Goal: Task Accomplishment & Management: Manage account settings

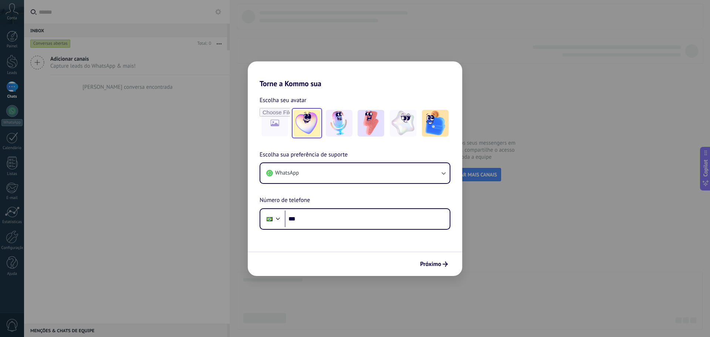
click at [300, 126] on img at bounding box center [306, 123] width 27 height 27
click at [446, 267] on button "Próximo" at bounding box center [434, 264] width 34 height 13
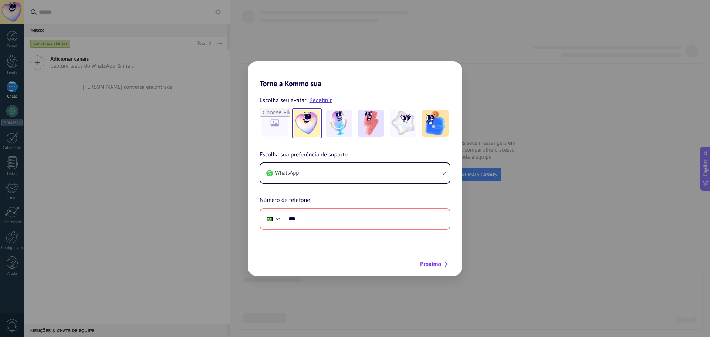
click at [446, 269] on button "Próximo" at bounding box center [434, 264] width 34 height 13
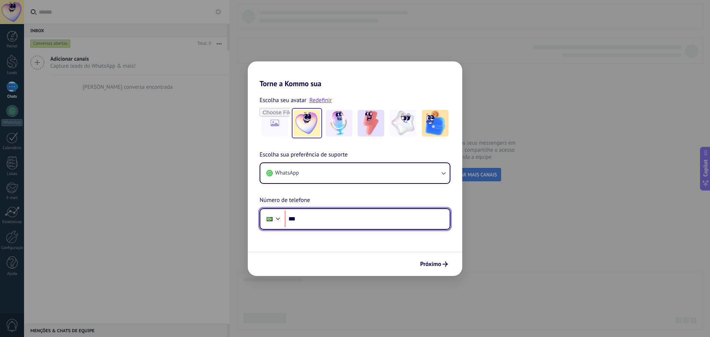
click at [333, 218] on input "***" at bounding box center [367, 218] width 165 height 17
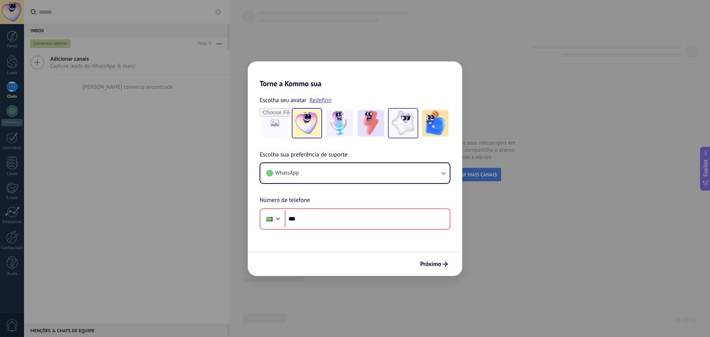
click at [408, 116] on img at bounding box center [403, 123] width 27 height 27
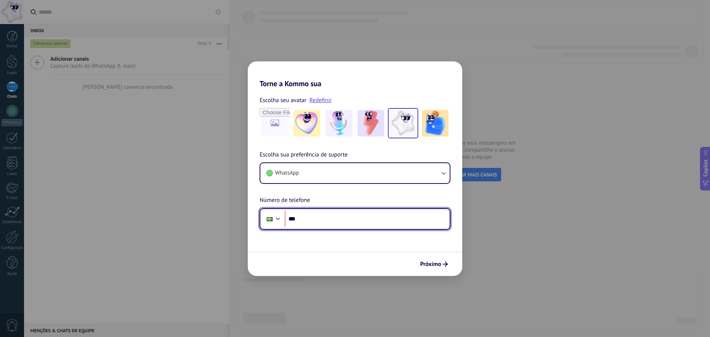
click at [314, 218] on input "***" at bounding box center [367, 218] width 165 height 17
type input "**********"
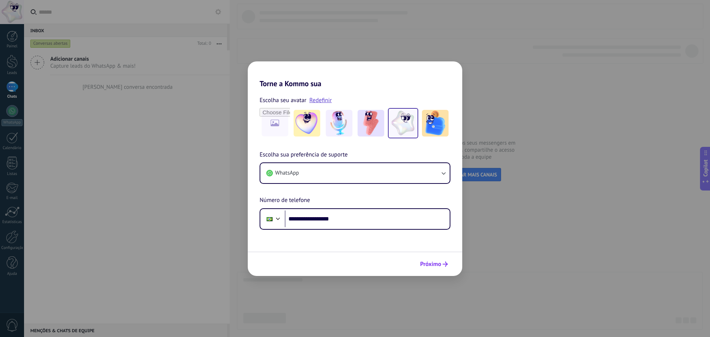
click at [423, 261] on span "Próximo" at bounding box center [430, 263] width 21 height 5
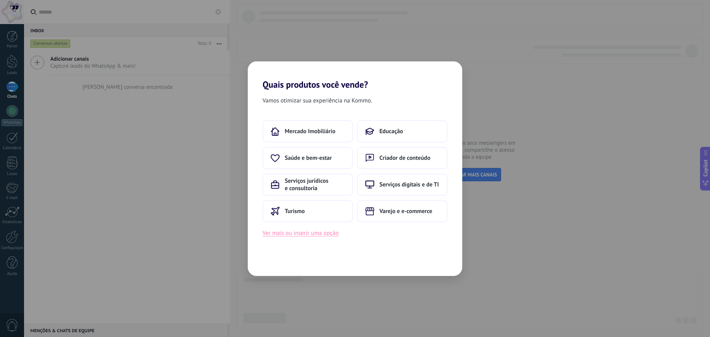
click at [322, 236] on button "Ver mais ou inserir uma opção" at bounding box center [300, 233] width 76 height 10
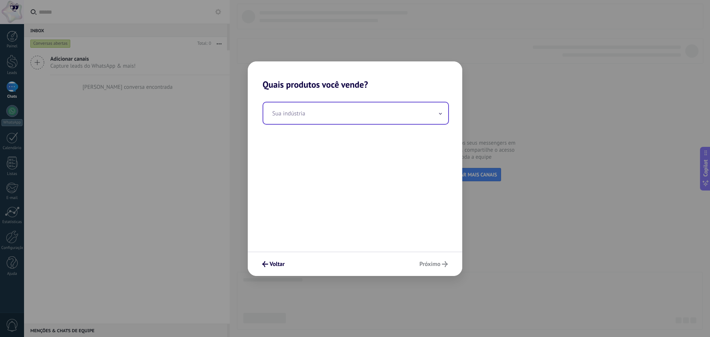
click at [319, 120] on input "text" at bounding box center [355, 112] width 185 height 21
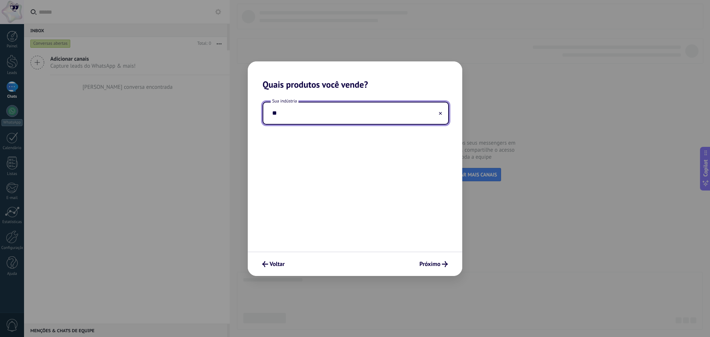
type input "*"
type input "********"
click at [437, 115] on input "********" at bounding box center [355, 112] width 185 height 21
click at [442, 113] on input "********" at bounding box center [355, 112] width 185 height 21
click at [441, 115] on button at bounding box center [440, 112] width 4 height 7
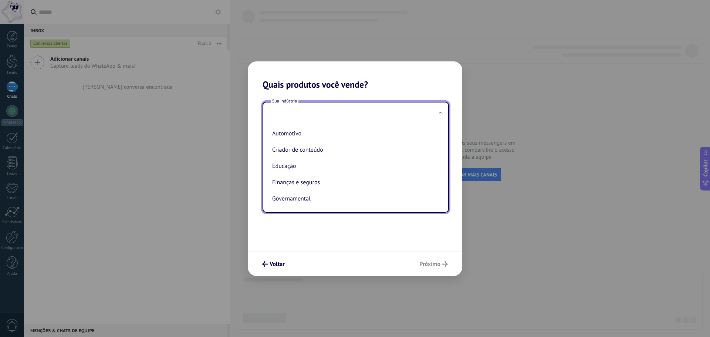
click at [360, 218] on div "Sua indústria Automotivo Criador de conteúdo Educação Finanças e seguros Govern…" at bounding box center [355, 171] width 214 height 162
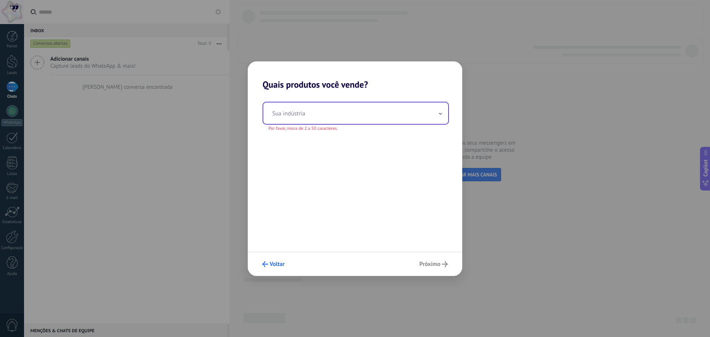
click at [279, 265] on span "Voltar" at bounding box center [276, 263] width 15 height 5
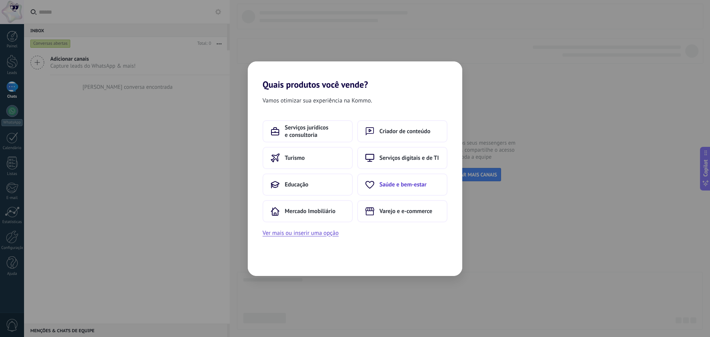
click at [392, 183] on span "Saúde e bem-estar" at bounding box center [402, 184] width 47 height 7
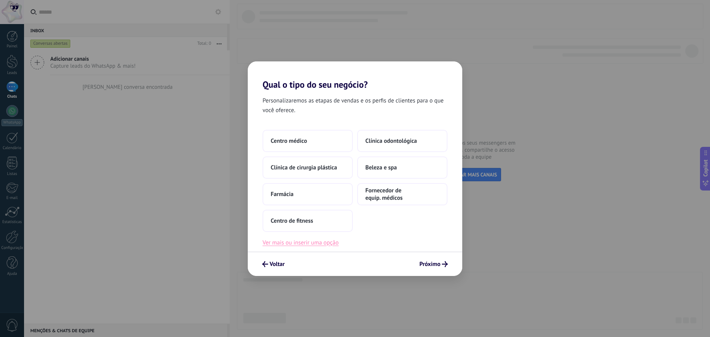
click at [336, 240] on button "Ver mais ou inserir uma opção" at bounding box center [300, 243] width 76 height 10
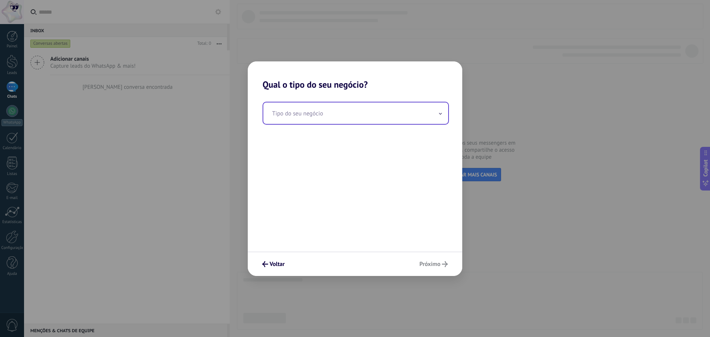
click at [438, 113] on input "text" at bounding box center [355, 112] width 185 height 21
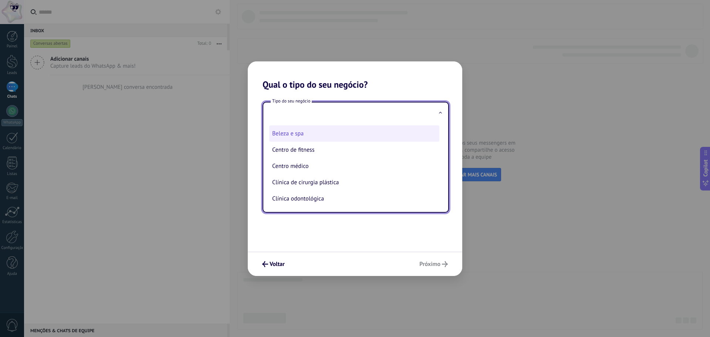
click at [314, 133] on li "Beleza e spa" at bounding box center [354, 133] width 170 height 16
type input "**********"
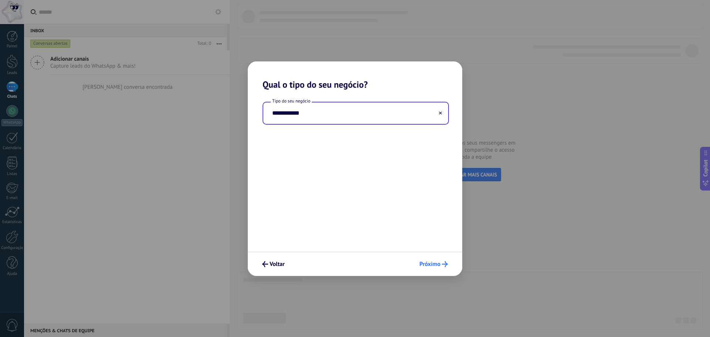
click at [431, 262] on span "Próximo" at bounding box center [429, 263] width 21 height 5
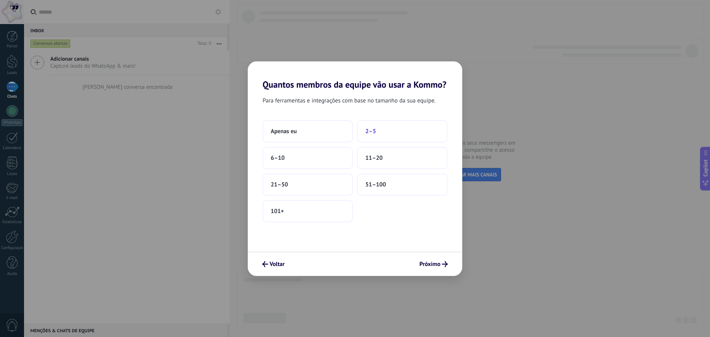
click at [413, 123] on button "2–5" at bounding box center [402, 131] width 90 height 22
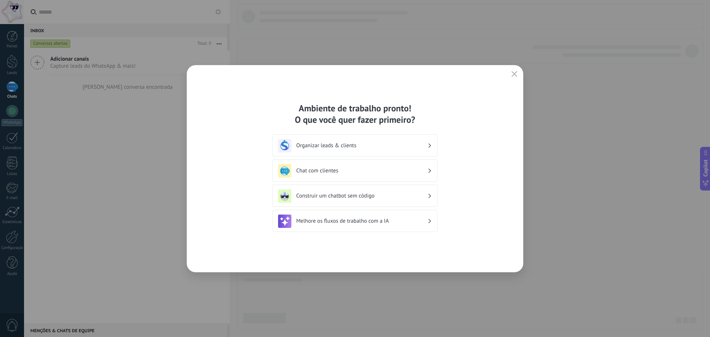
click at [381, 147] on h3 "Organizar leads & clients" at bounding box center [361, 145] width 131 height 7
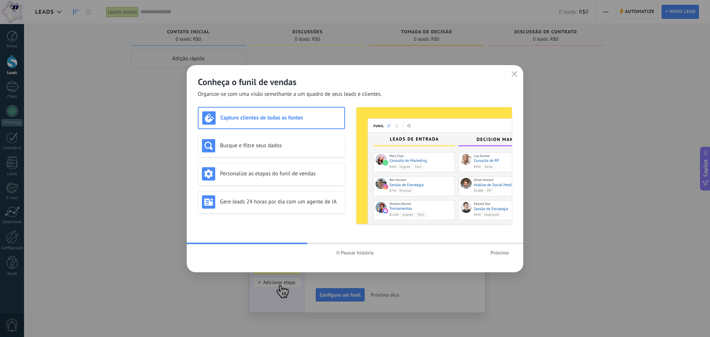
click at [349, 255] on span "Pausar história" at bounding box center [357, 252] width 33 height 5
click at [353, 251] on span "Iniciar história" at bounding box center [357, 252] width 32 height 5
click at [493, 251] on span "Próximo" at bounding box center [499, 252] width 18 height 5
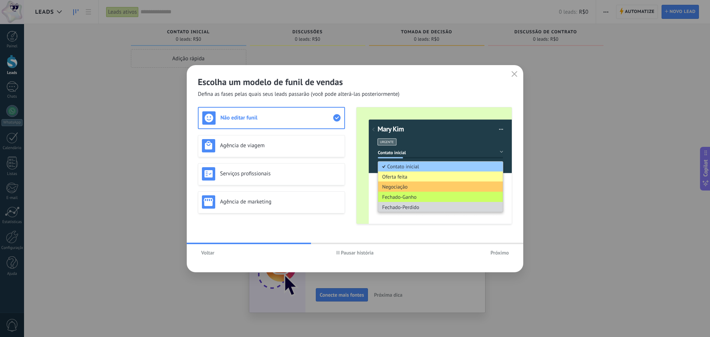
click at [501, 255] on span "Próximo" at bounding box center [499, 252] width 18 height 5
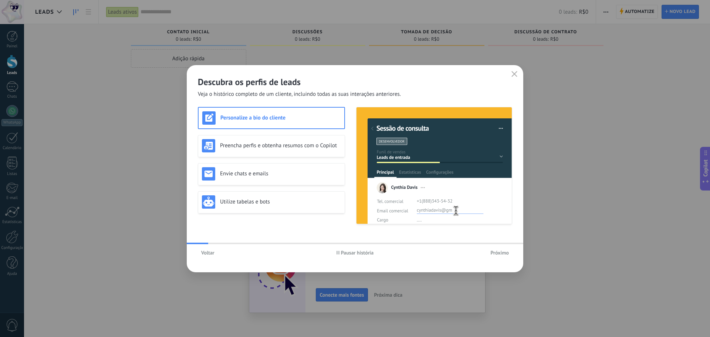
click at [502, 255] on span "Próximo" at bounding box center [499, 252] width 18 height 5
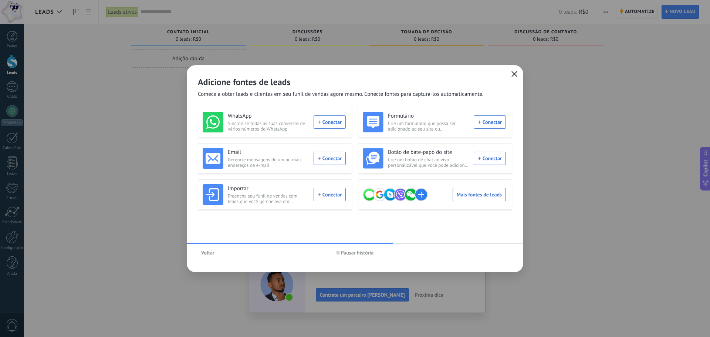
click at [519, 75] on button "button" at bounding box center [514, 74] width 10 height 10
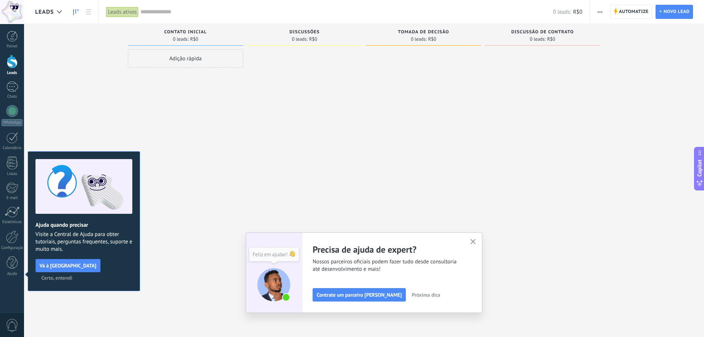
click at [72, 275] on span "Certo, entendi" at bounding box center [56, 277] width 31 height 5
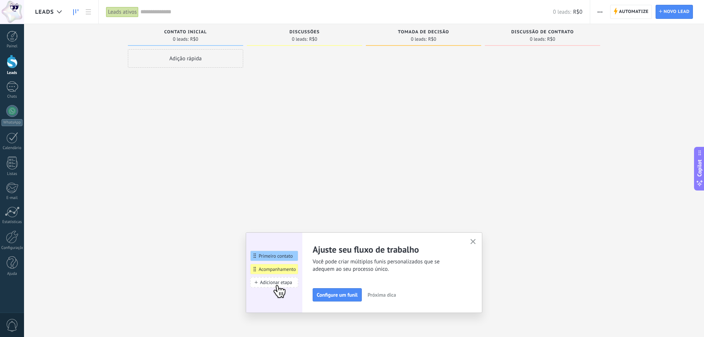
click at [475, 240] on icon "button" at bounding box center [474, 242] width 6 height 6
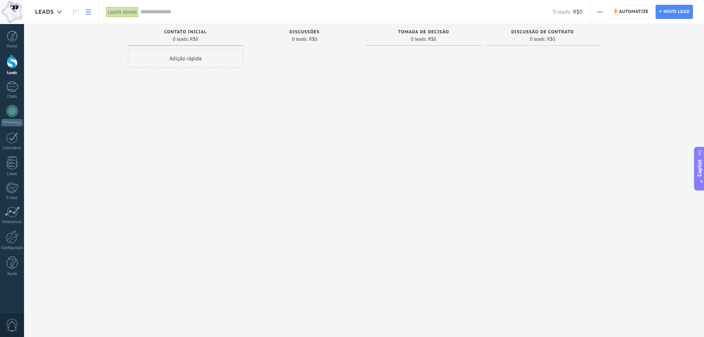
click at [87, 13] on icon at bounding box center [88, 11] width 5 height 5
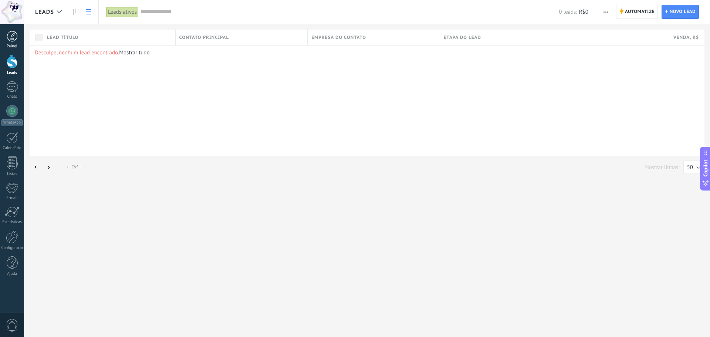
click at [17, 40] on div at bounding box center [12, 36] width 11 height 11
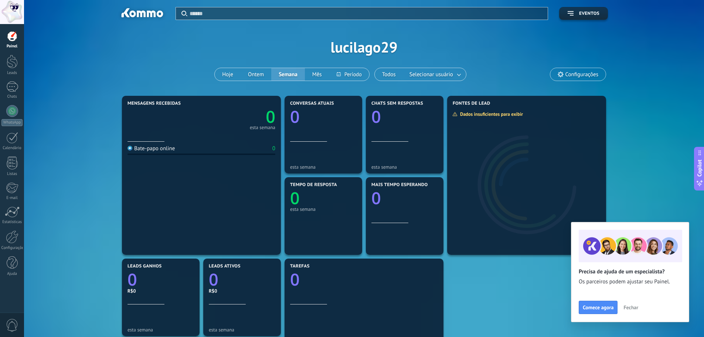
click at [586, 74] on span "Configurações" at bounding box center [582, 74] width 33 height 6
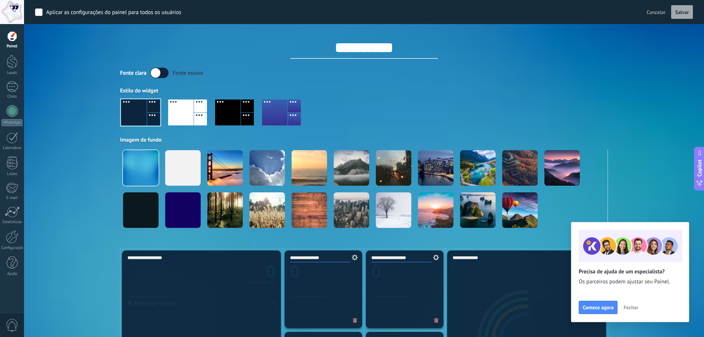
click at [370, 49] on input "**********" at bounding box center [364, 48] width 148 height 22
drag, startPoint x: 406, startPoint y: 51, endPoint x: 280, endPoint y: 42, distance: 126.0
click at [290, 41] on input "**********" at bounding box center [364, 48] width 148 height 22
type input "**********"
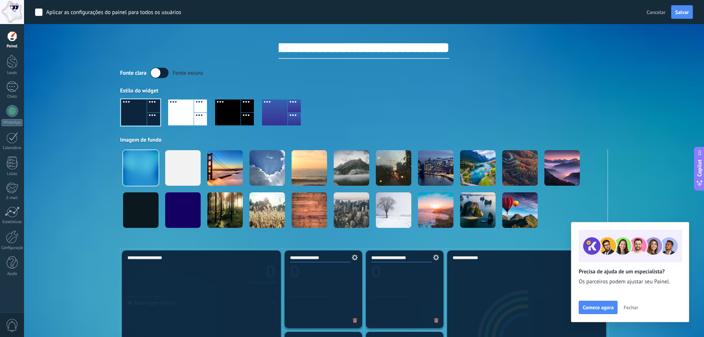
scroll to position [0, 0]
click at [160, 75] on label at bounding box center [159, 73] width 18 height 10
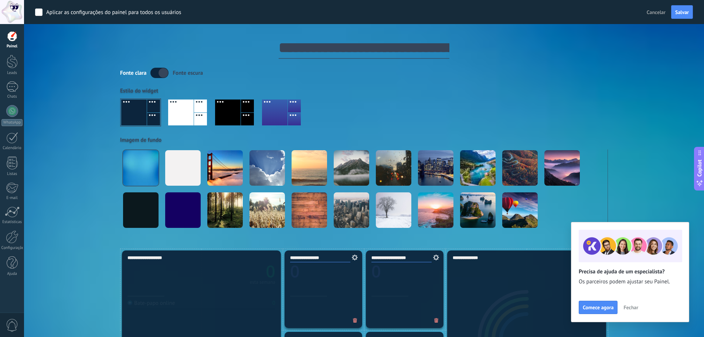
click at [160, 74] on label at bounding box center [159, 73] width 18 height 10
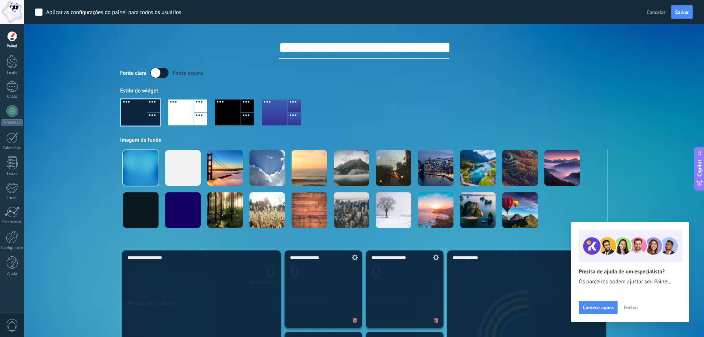
click at [188, 106] on div at bounding box center [181, 112] width 26 height 26
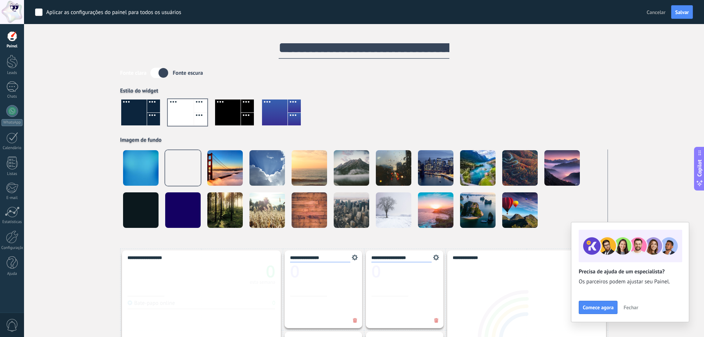
click at [163, 71] on label at bounding box center [159, 73] width 18 height 10
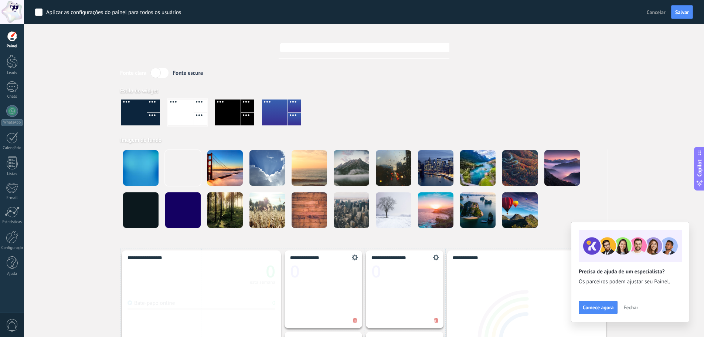
click at [163, 71] on label at bounding box center [159, 73] width 18 height 10
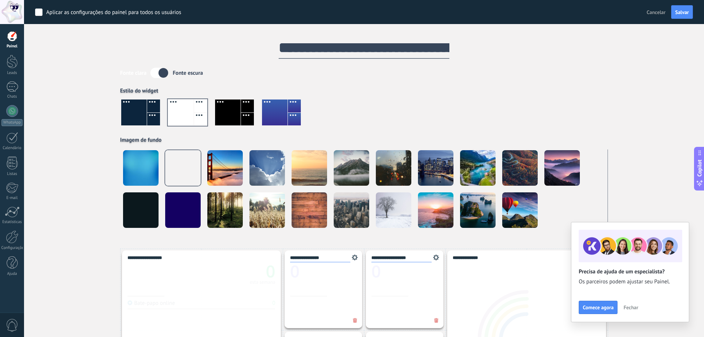
click at [231, 109] on div at bounding box center [228, 112] width 26 height 26
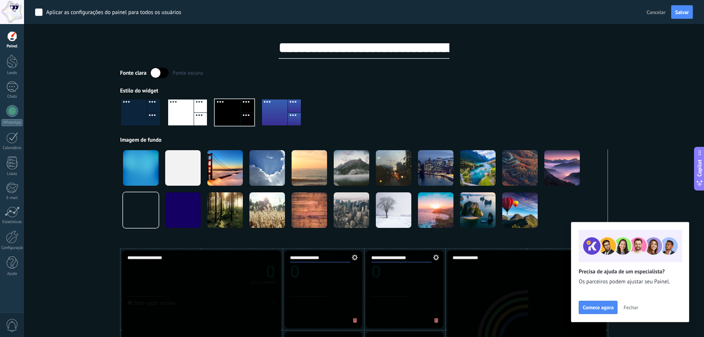
click at [262, 113] on div at bounding box center [364, 115] width 488 height 42
click at [280, 116] on div at bounding box center [275, 112] width 26 height 26
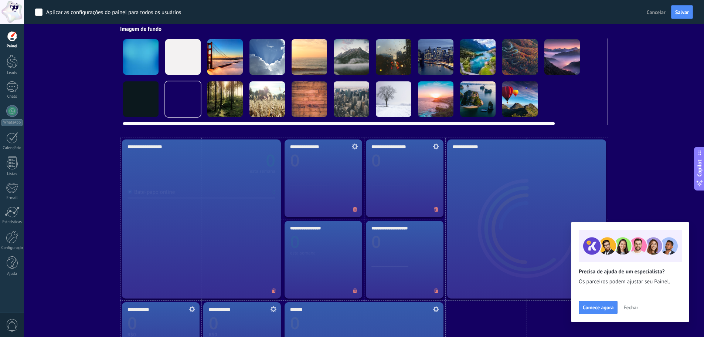
drag, startPoint x: 434, startPoint y: 123, endPoint x: 186, endPoint y: 109, distance: 248.1
click at [193, 112] on div at bounding box center [364, 81] width 488 height 86
click at [180, 63] on div at bounding box center [182, 56] width 35 height 35
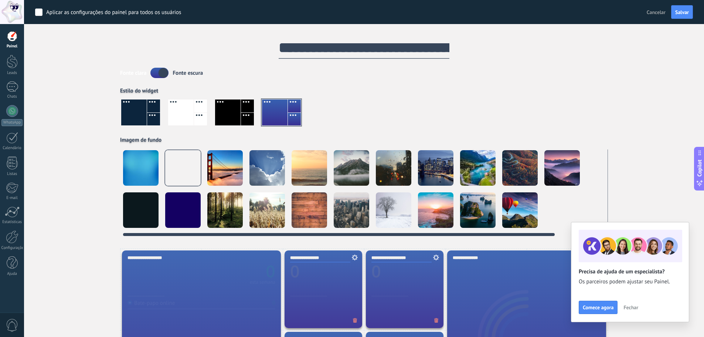
click at [139, 171] on div at bounding box center [140, 167] width 35 height 35
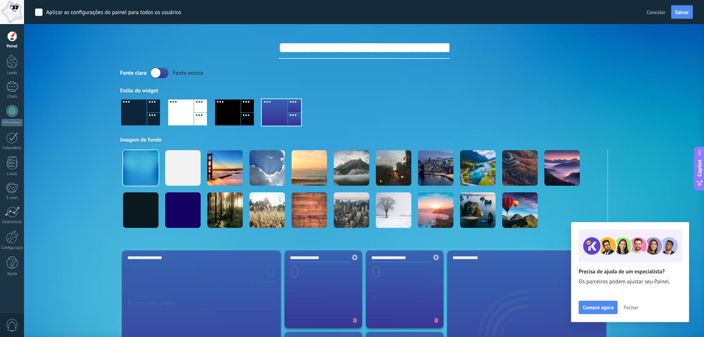
click at [625, 306] on span "Fechar" at bounding box center [631, 307] width 15 height 5
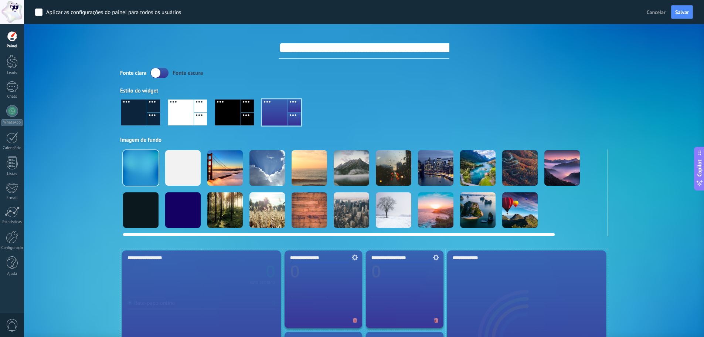
click at [187, 172] on div at bounding box center [182, 167] width 35 height 35
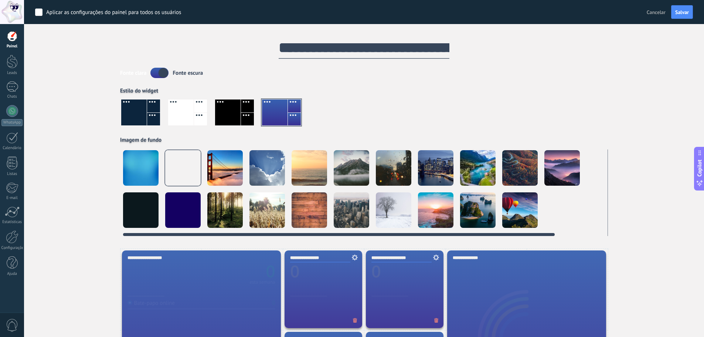
click at [179, 207] on div at bounding box center [182, 209] width 35 height 35
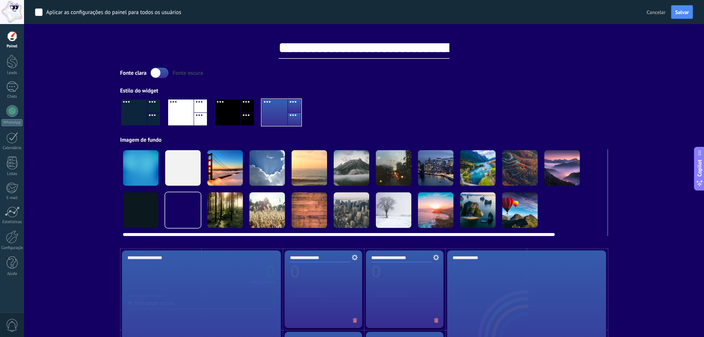
click at [146, 219] on div at bounding box center [140, 209] width 35 height 35
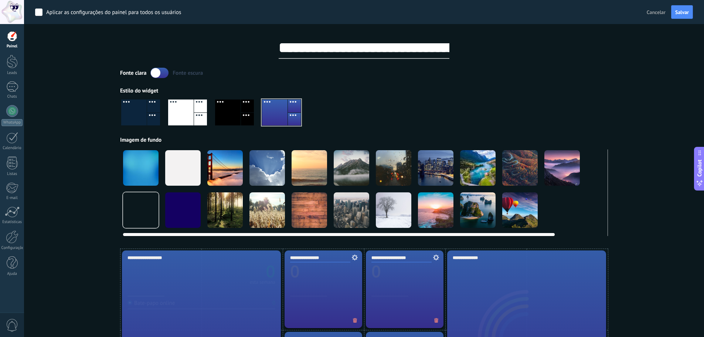
click at [180, 171] on div at bounding box center [182, 167] width 35 height 35
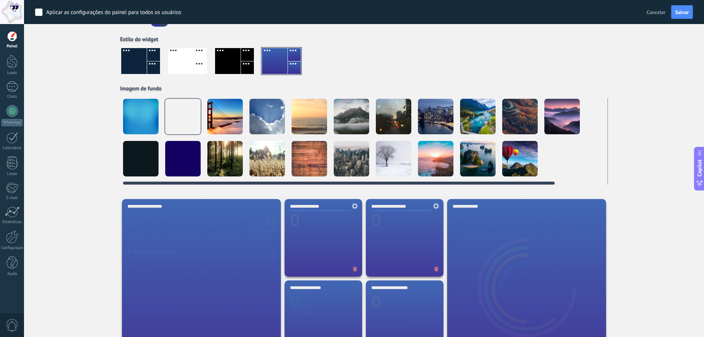
scroll to position [37, 0]
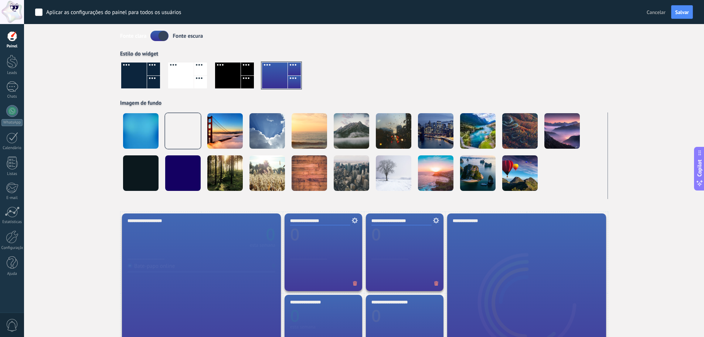
click at [129, 65] on div at bounding box center [134, 75] width 26 height 26
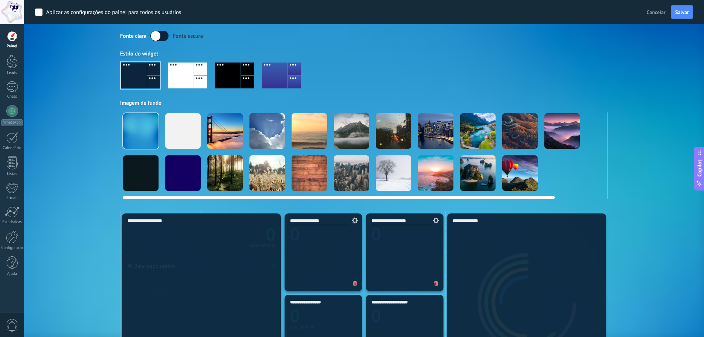
click at [179, 135] on div at bounding box center [182, 130] width 35 height 35
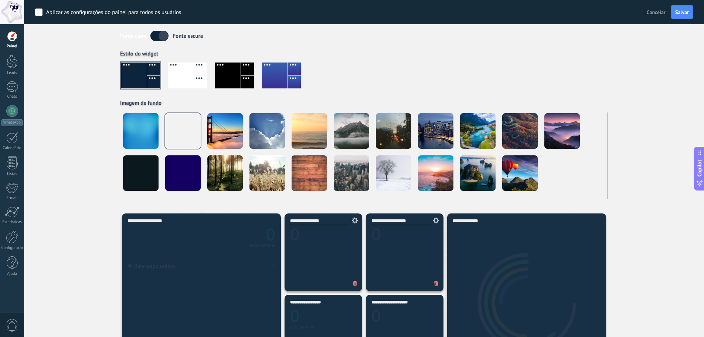
click at [196, 77] on div at bounding box center [200, 82] width 13 height 13
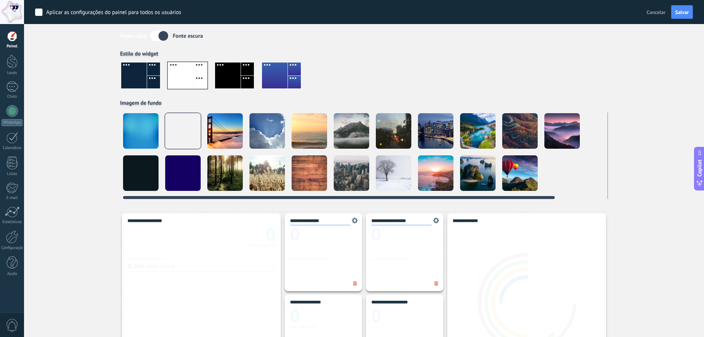
click at [139, 175] on div at bounding box center [140, 172] width 35 height 35
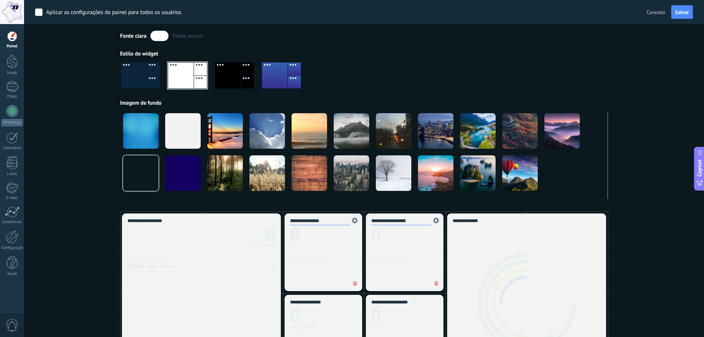
click at [177, 245] on div "**********" at bounding box center [201, 292] width 159 height 159
click at [240, 78] on div at bounding box center [228, 75] width 26 height 26
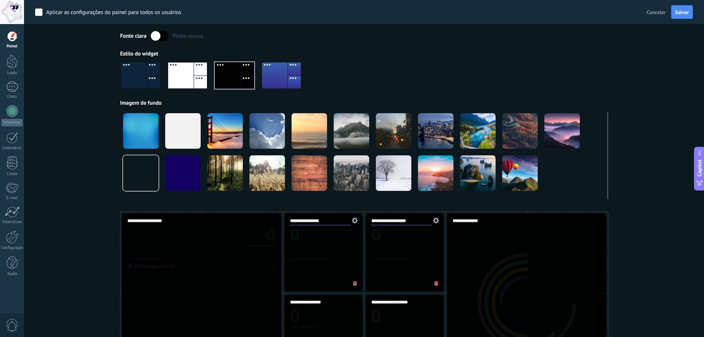
click at [284, 80] on div at bounding box center [275, 75] width 26 height 26
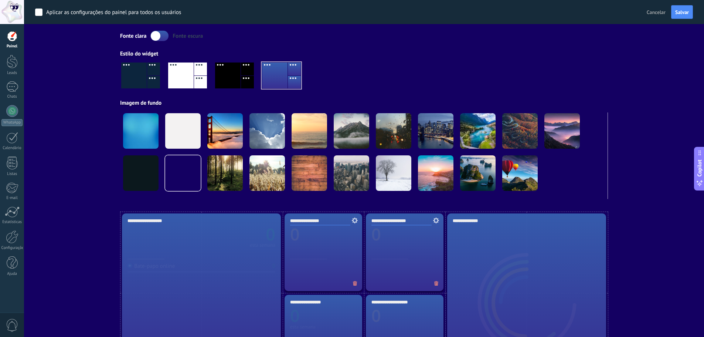
click at [154, 37] on label at bounding box center [159, 36] width 18 height 10
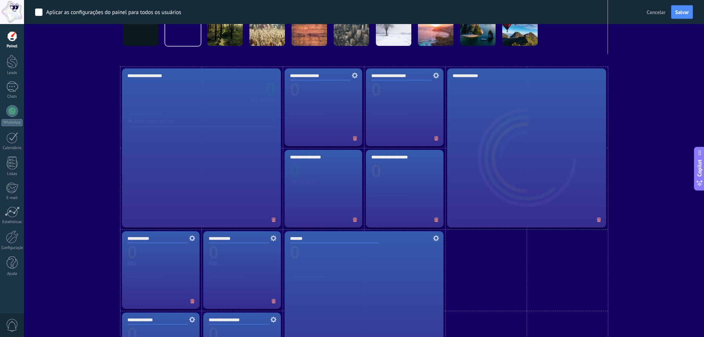
scroll to position [185, 0]
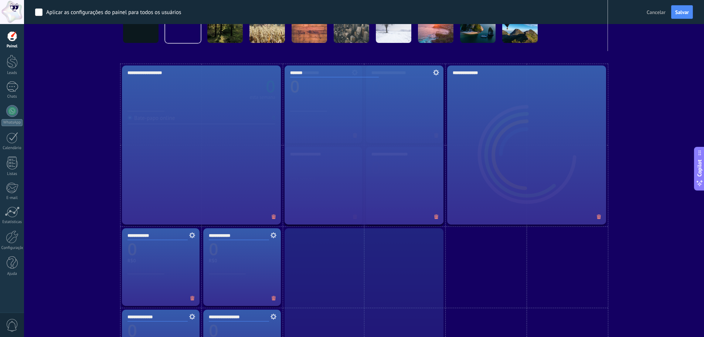
drag, startPoint x: 327, startPoint y: 262, endPoint x: 327, endPoint y: 97, distance: 165.2
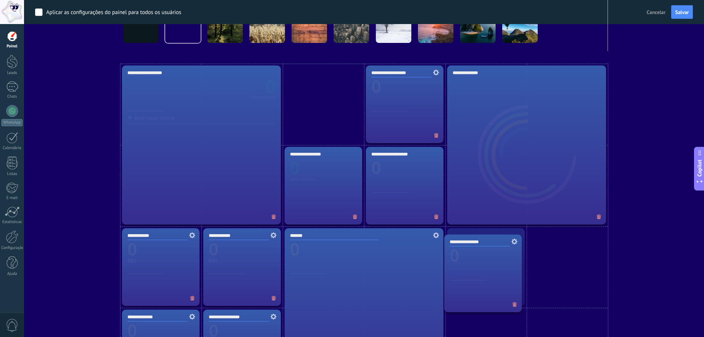
drag, startPoint x: 322, startPoint y: 89, endPoint x: 482, endPoint y: 257, distance: 231.9
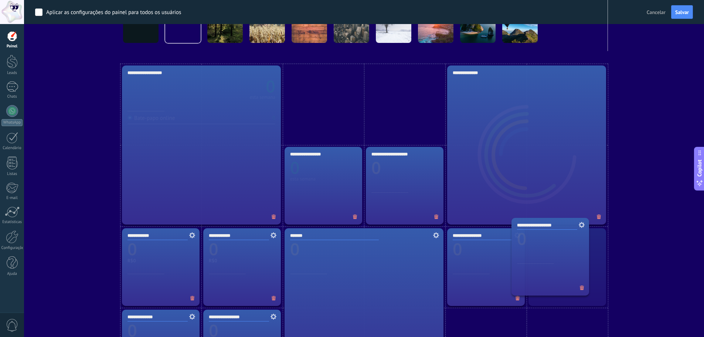
drag, startPoint x: 401, startPoint y: 110, endPoint x: 522, endPoint y: 265, distance: 197.0
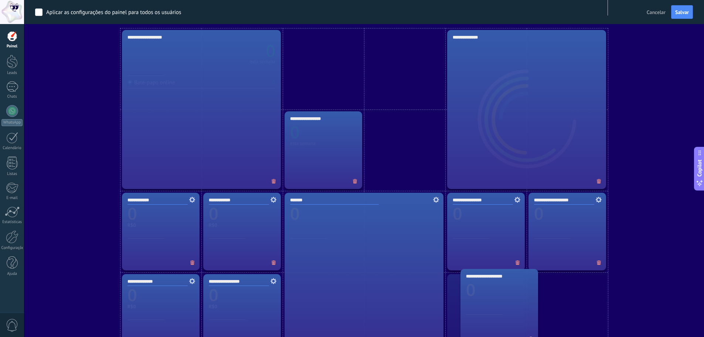
scroll to position [225, 0]
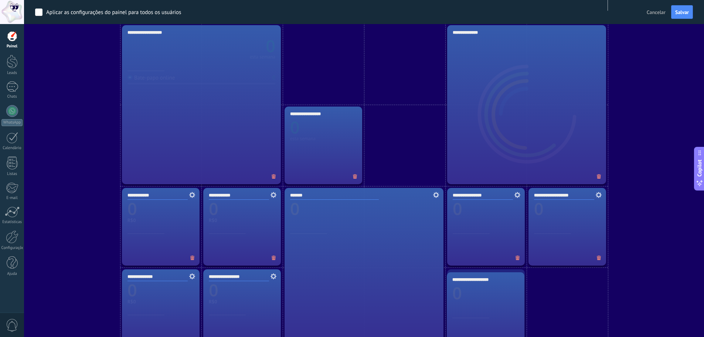
drag, startPoint x: 417, startPoint y: 195, endPoint x: 495, endPoint y: 312, distance: 141.5
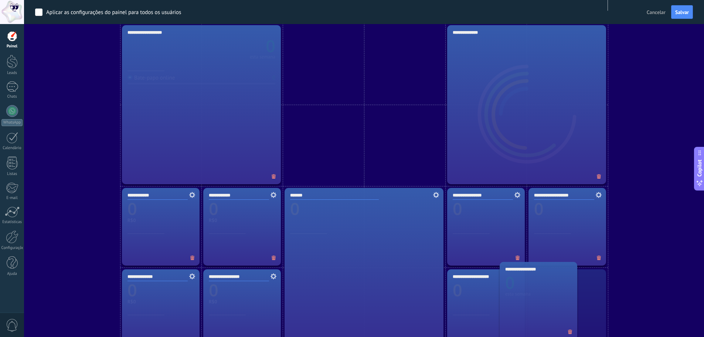
drag, startPoint x: 338, startPoint y: 133, endPoint x: 567, endPoint y: 293, distance: 279.5
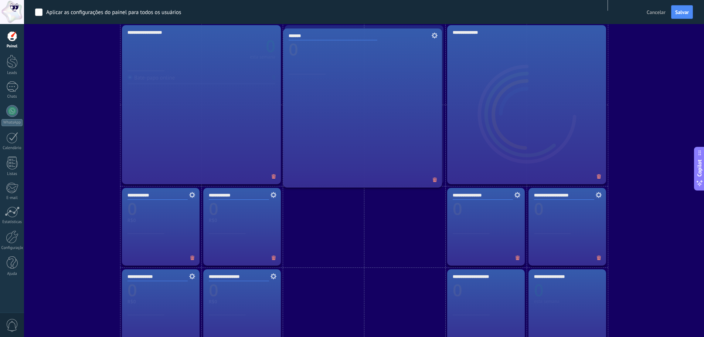
drag, startPoint x: 368, startPoint y: 248, endPoint x: 367, endPoint y: 89, distance: 159.7
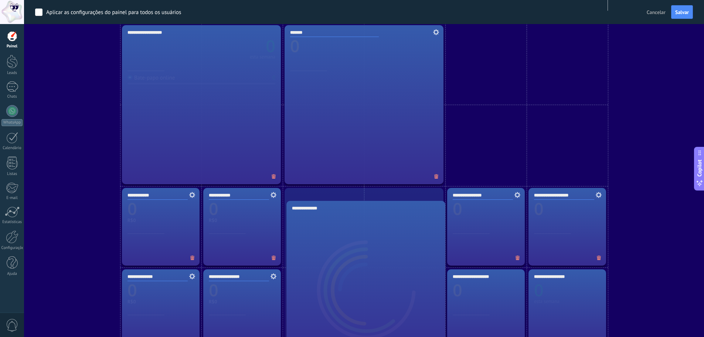
drag, startPoint x: 491, startPoint y: 105, endPoint x: 332, endPoint y: 275, distance: 232.2
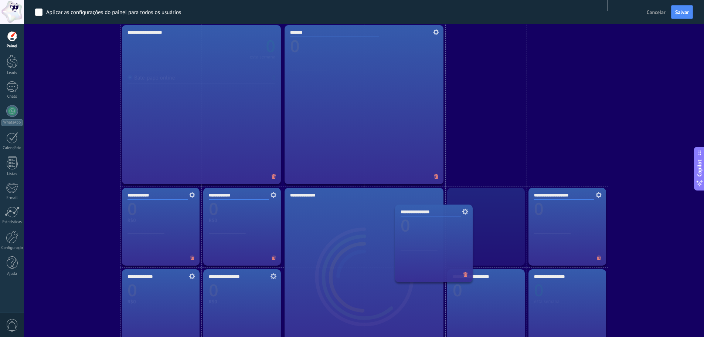
drag, startPoint x: 477, startPoint y: 229, endPoint x: 394, endPoint y: 173, distance: 99.6
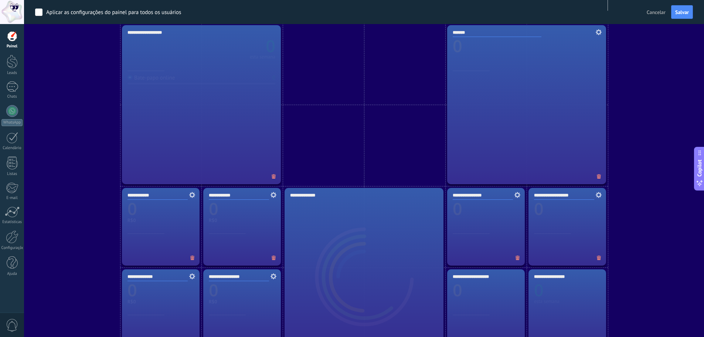
drag, startPoint x: 342, startPoint y: 108, endPoint x: 509, endPoint y: 106, distance: 166.3
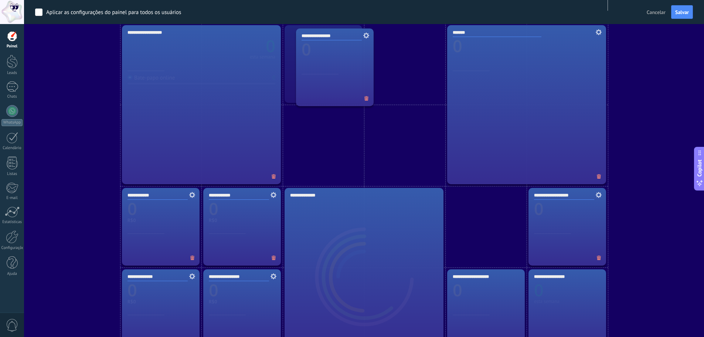
drag, startPoint x: 476, startPoint y: 232, endPoint x: 325, endPoint y: 73, distance: 219.6
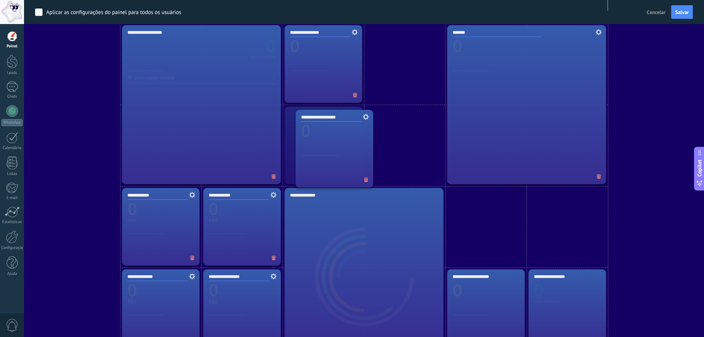
drag, startPoint x: 566, startPoint y: 234, endPoint x: 333, endPoint y: 156, distance: 245.6
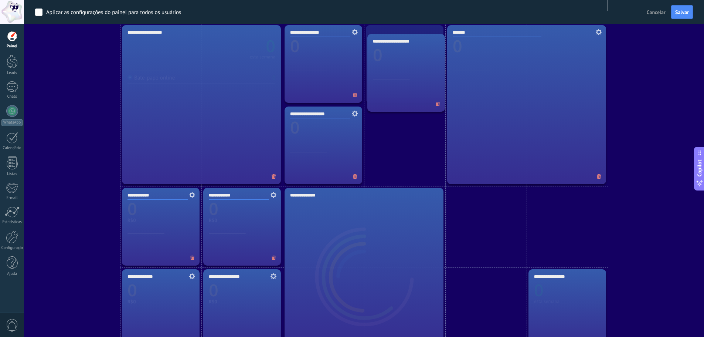
drag, startPoint x: 487, startPoint y: 298, endPoint x: 406, endPoint y: 61, distance: 250.9
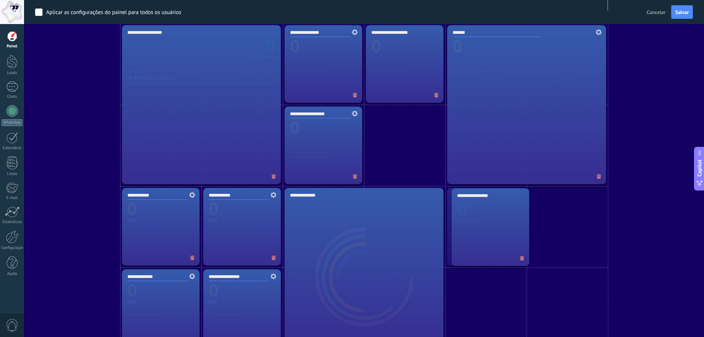
drag, startPoint x: 566, startPoint y: 298, endPoint x: 490, endPoint y: 217, distance: 110.9
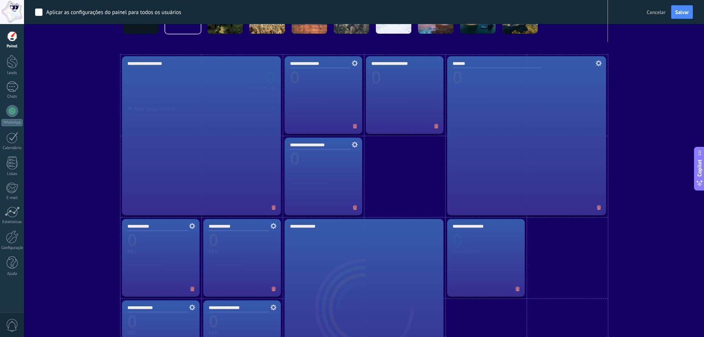
scroll to position [188, 0]
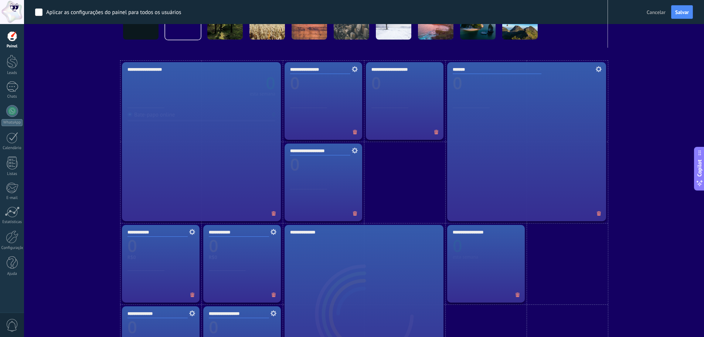
click at [496, 169] on div "*******" at bounding box center [526, 141] width 159 height 159
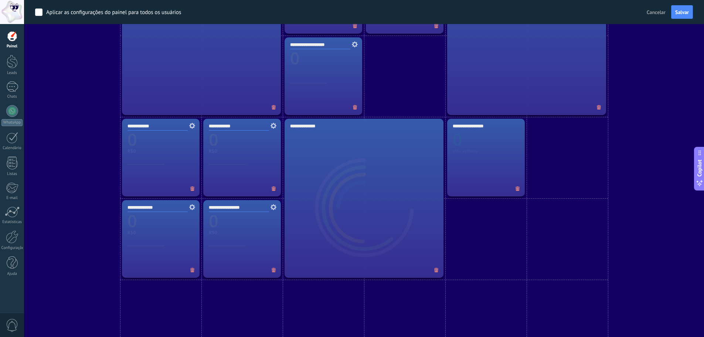
scroll to position [299, 0]
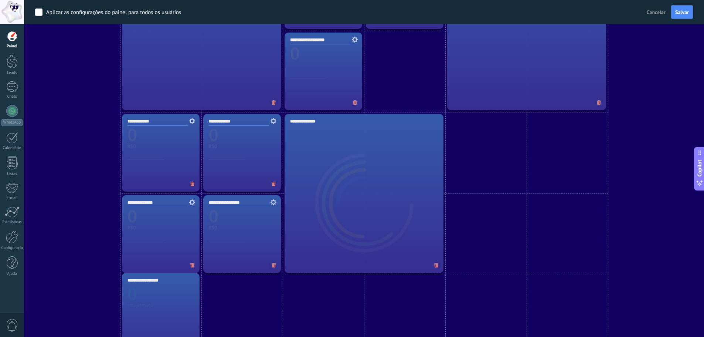
drag, startPoint x: 485, startPoint y: 150, endPoint x: 157, endPoint y: 290, distance: 356.0
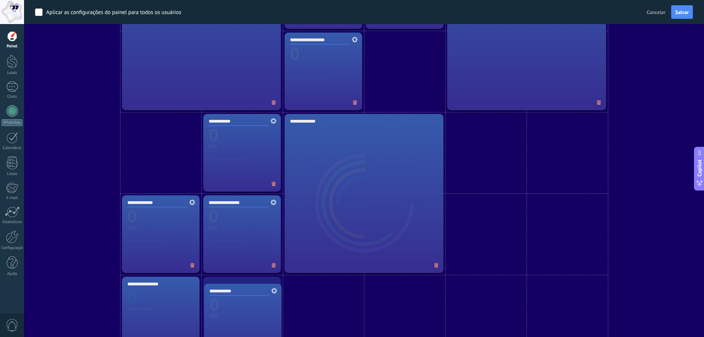
drag, startPoint x: 154, startPoint y: 155, endPoint x: 237, endPoint y: 325, distance: 188.3
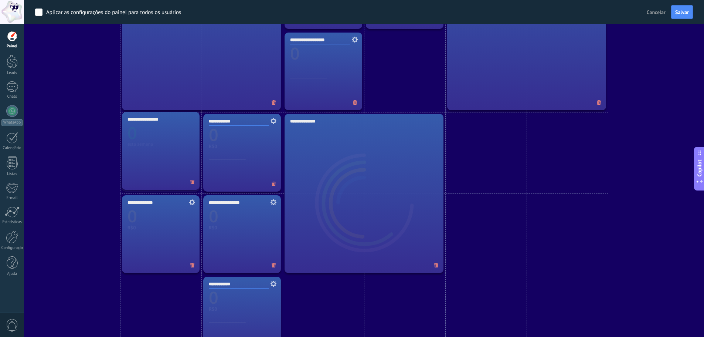
drag, startPoint x: 163, startPoint y: 302, endPoint x: 158, endPoint y: 138, distance: 163.8
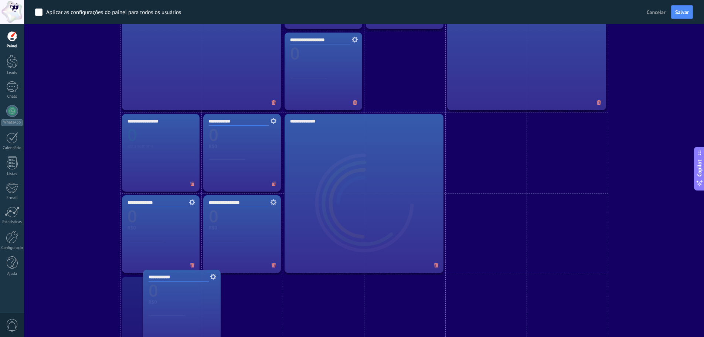
drag, startPoint x: 234, startPoint y: 306, endPoint x: 169, endPoint y: 300, distance: 65.0
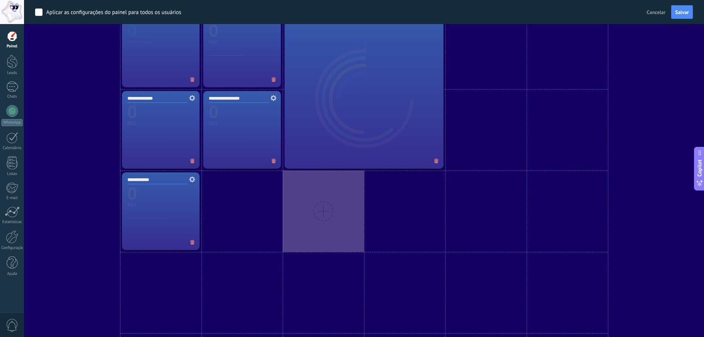
scroll to position [410, 0]
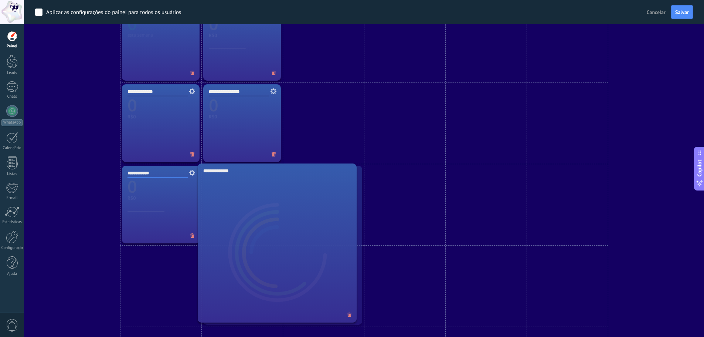
drag, startPoint x: 333, startPoint y: 103, endPoint x: 249, endPoint y: 264, distance: 181.2
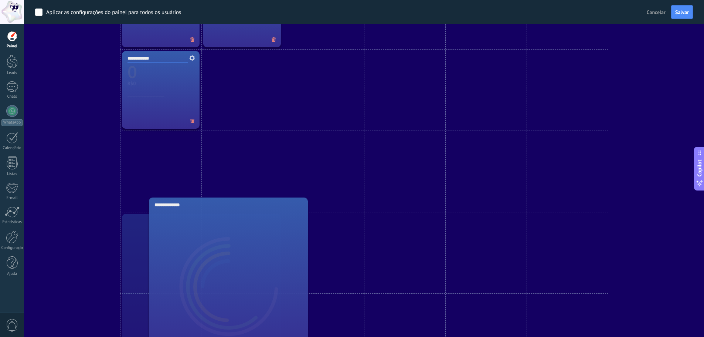
scroll to position [560, 0]
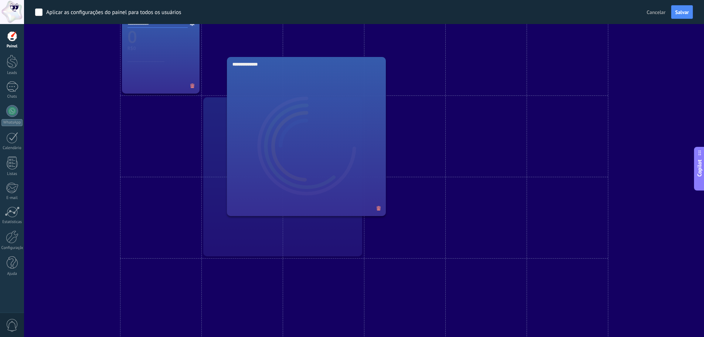
drag, startPoint x: 360, startPoint y: 322, endPoint x: 379, endPoint y: 200, distance: 123.0
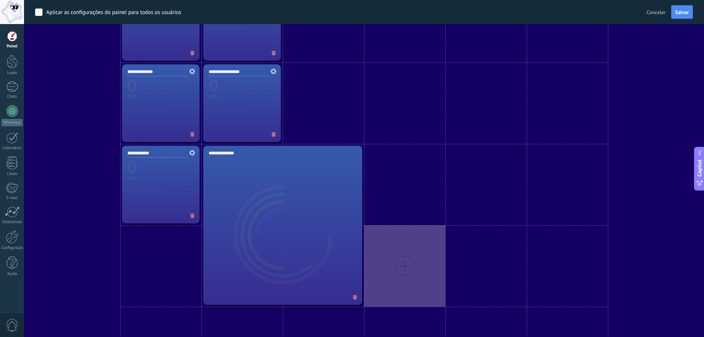
scroll to position [375, 0]
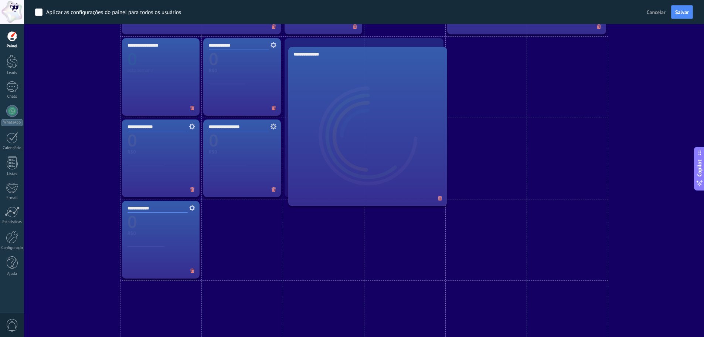
drag, startPoint x: 296, startPoint y: 271, endPoint x: 381, endPoint y: 117, distance: 175.7
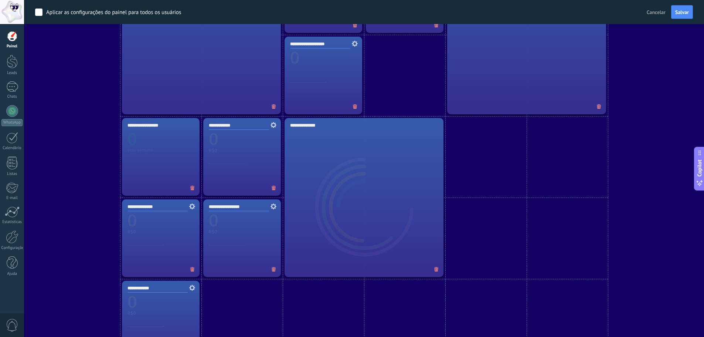
scroll to position [301, 0]
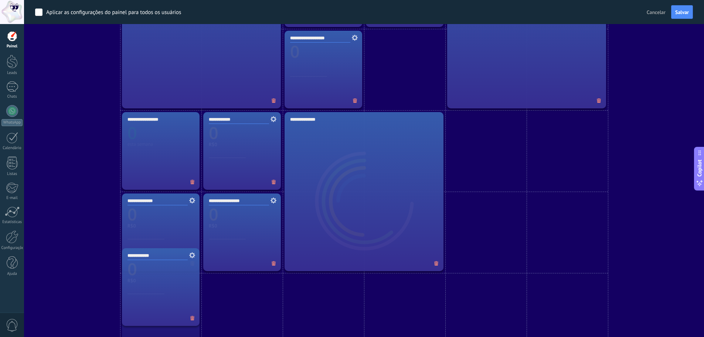
drag, startPoint x: 167, startPoint y: 299, endPoint x: 166, endPoint y: 213, distance: 86.1
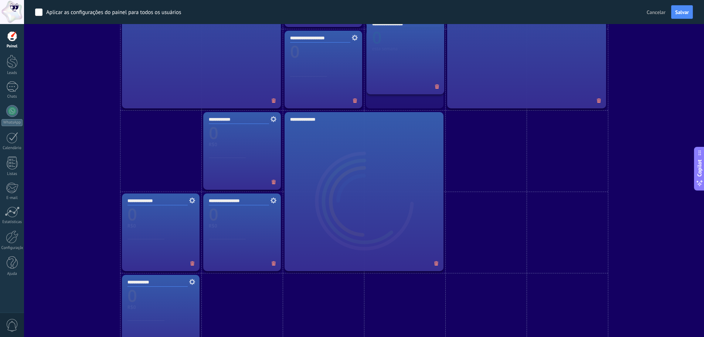
drag, startPoint x: 179, startPoint y: 152, endPoint x: 421, endPoint y: 70, distance: 255.5
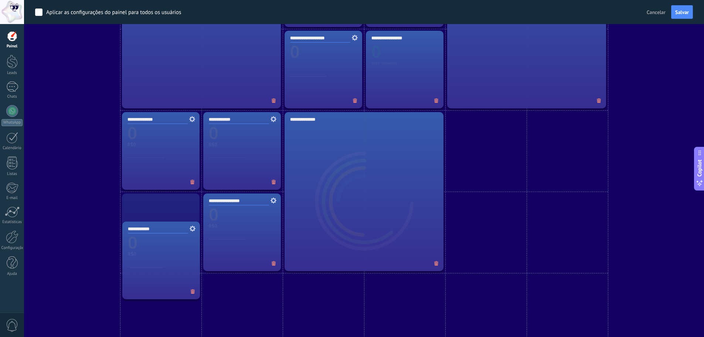
drag, startPoint x: 171, startPoint y: 286, endPoint x: 174, endPoint y: 219, distance: 67.3
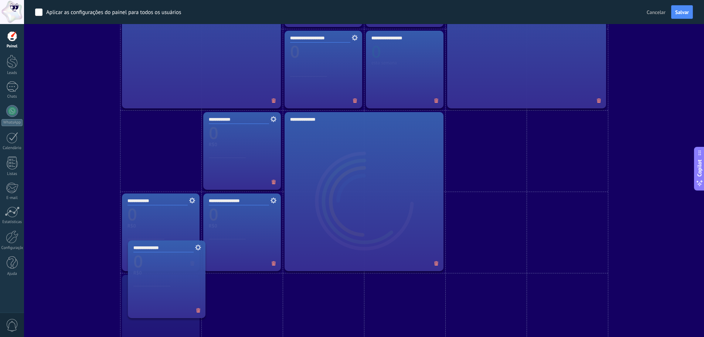
drag, startPoint x: 154, startPoint y: 156, endPoint x: 159, endPoint y: 295, distance: 139.4
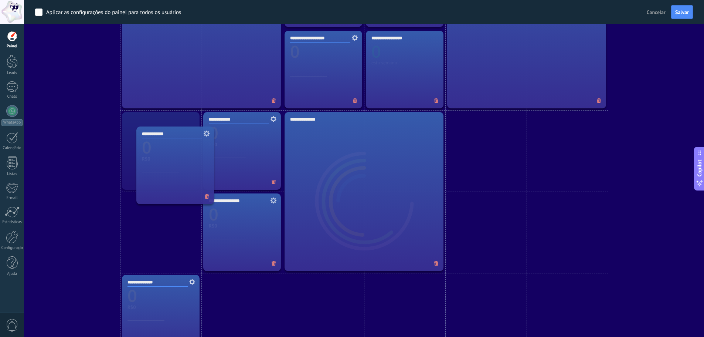
drag, startPoint x: 160, startPoint y: 233, endPoint x: 169, endPoint y: 160, distance: 73.7
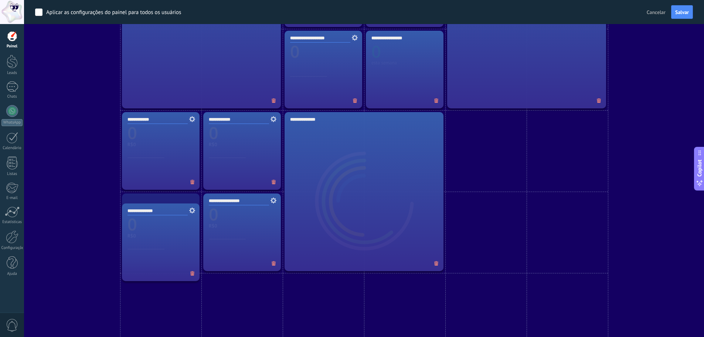
drag, startPoint x: 173, startPoint y: 313, endPoint x: 221, endPoint y: 238, distance: 88.4
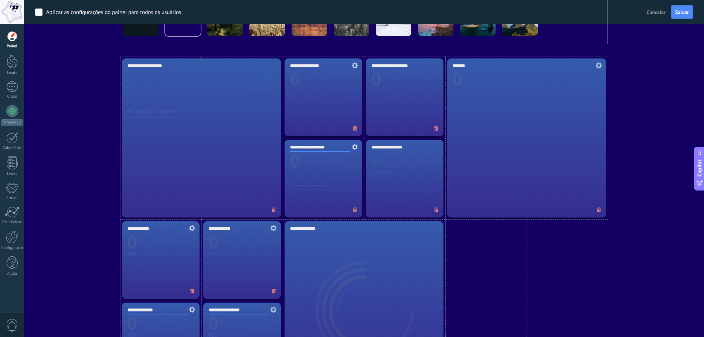
scroll to position [190, 0]
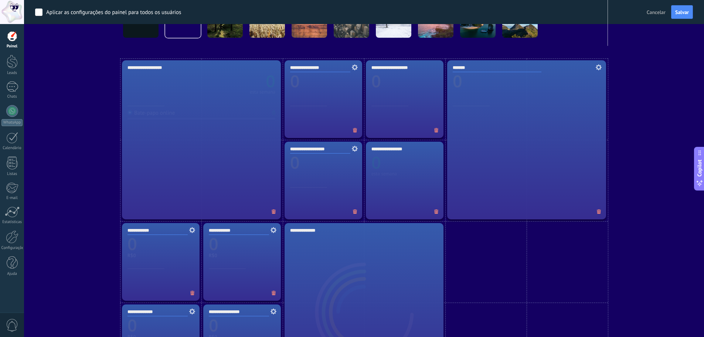
click at [536, 181] on div "*******" at bounding box center [526, 139] width 159 height 159
click at [601, 69] on use at bounding box center [599, 67] width 6 height 6
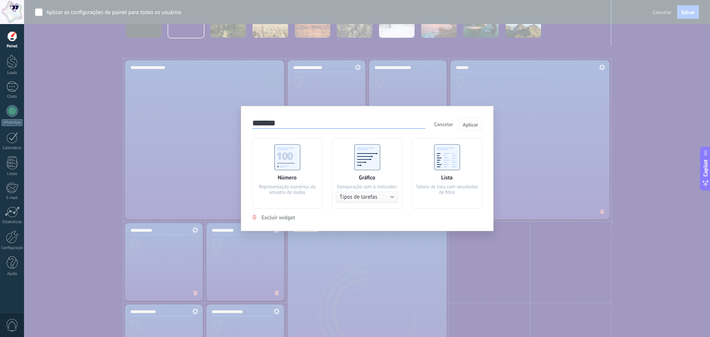
click at [475, 125] on span "Aplicar" at bounding box center [470, 124] width 16 height 5
click at [441, 125] on span "Cancelar" at bounding box center [443, 124] width 19 height 7
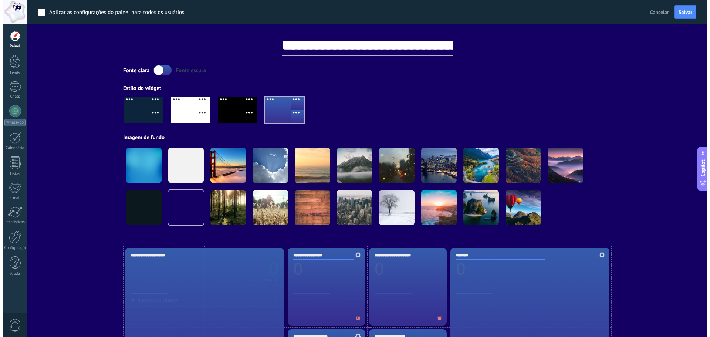
scroll to position [0, 0]
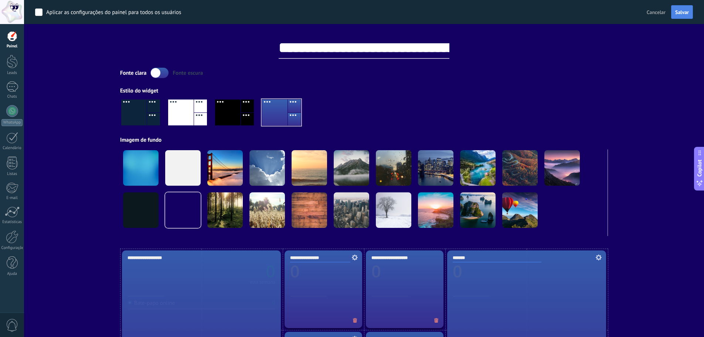
click at [683, 11] on span "Salvar" at bounding box center [682, 12] width 14 height 5
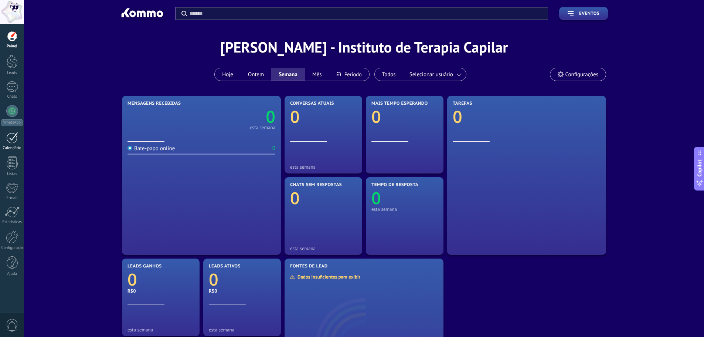
click at [16, 148] on div "Calendário" at bounding box center [11, 148] width 21 height 5
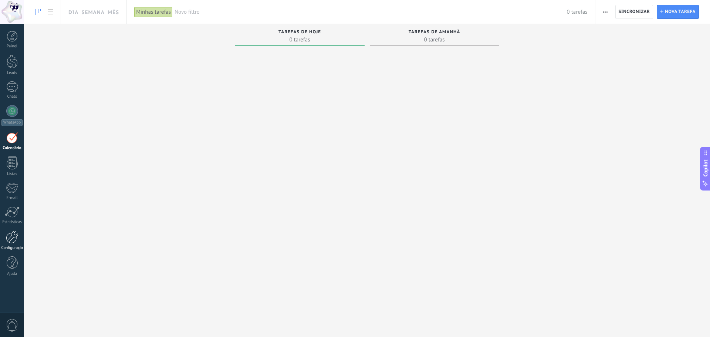
click at [17, 243] on link "Configurações" at bounding box center [12, 240] width 24 height 20
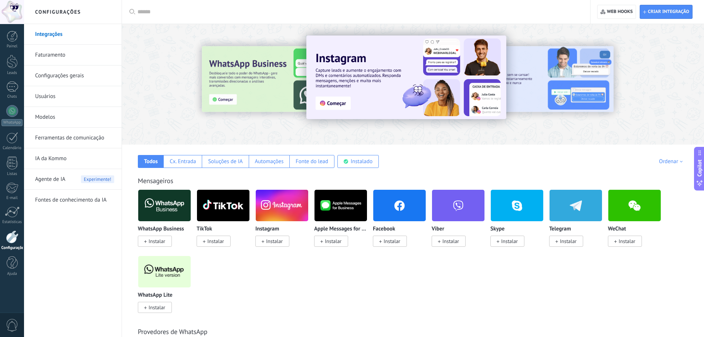
click at [64, 185] on span "Agente de IA" at bounding box center [50, 179] width 30 height 21
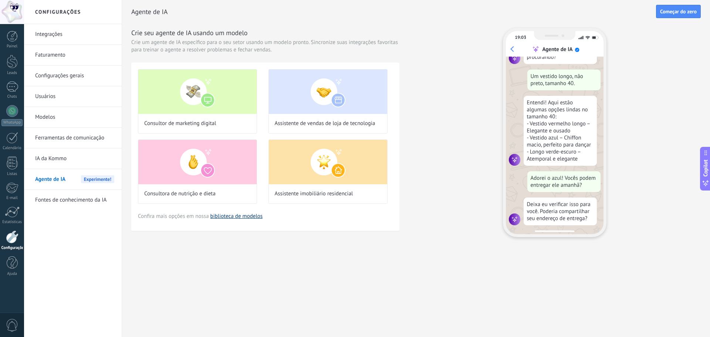
scroll to position [82, 0]
click at [239, 217] on link "biblioteca de modelos" at bounding box center [236, 216] width 52 height 7
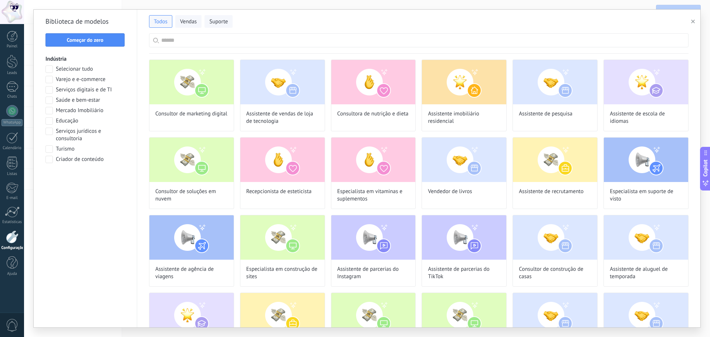
scroll to position [127, 0]
click at [250, 174] on img at bounding box center [282, 159] width 84 height 44
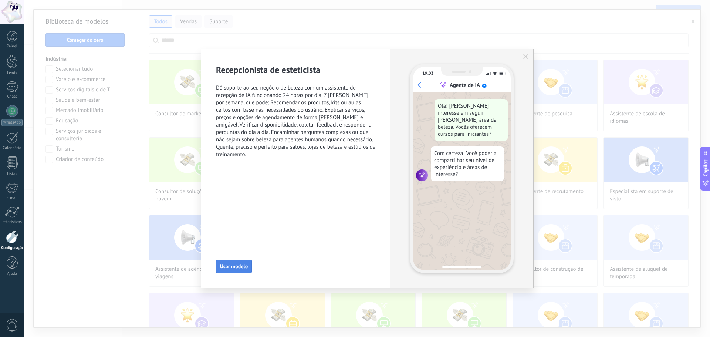
scroll to position [0, 0]
click at [525, 55] on icon "button" at bounding box center [525, 56] width 5 height 5
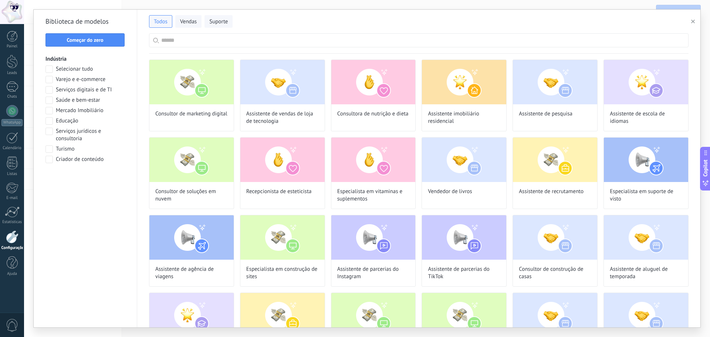
click at [692, 20] on icon "button" at bounding box center [693, 22] width 4 height 4
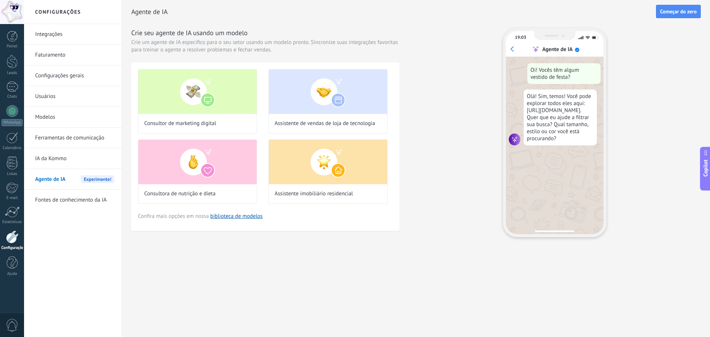
click at [70, 198] on link "Fontes de conhecimento da IA" at bounding box center [74, 200] width 79 height 21
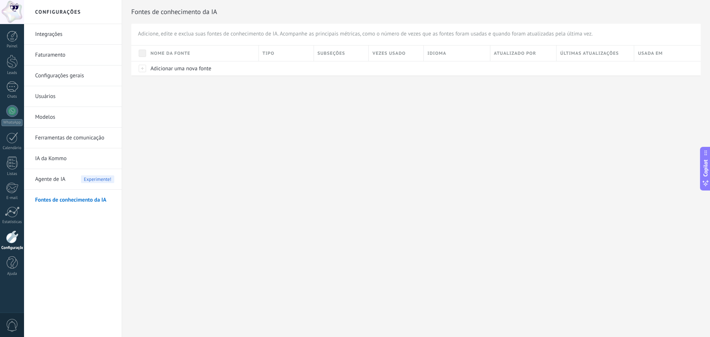
click at [54, 99] on link "Usuários" at bounding box center [74, 96] width 79 height 21
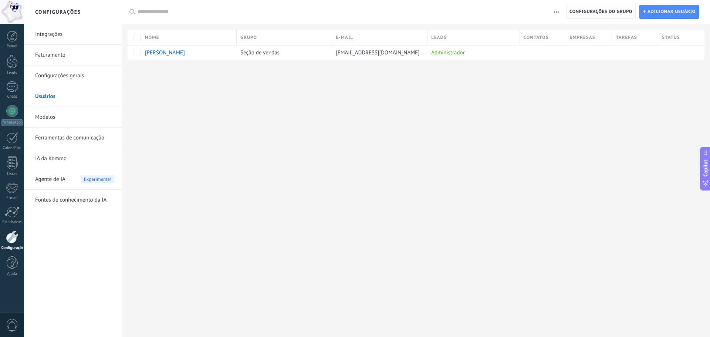
click at [622, 12] on span "Configurações do grupo" at bounding box center [600, 11] width 63 height 13
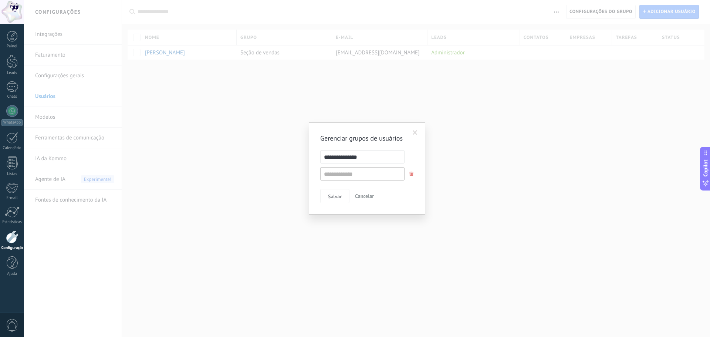
click at [414, 133] on span at bounding box center [414, 132] width 5 height 5
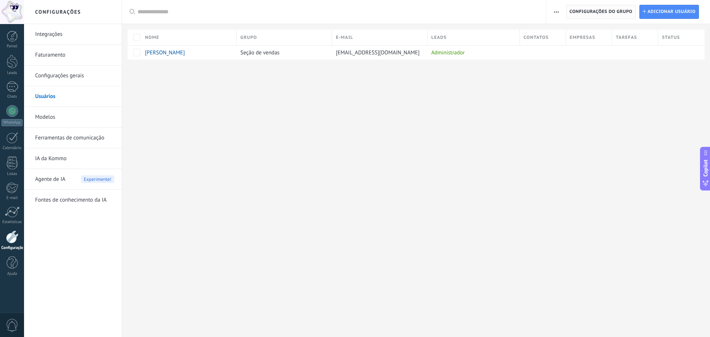
click at [614, 10] on span "Configurações do grupo" at bounding box center [600, 11] width 63 height 13
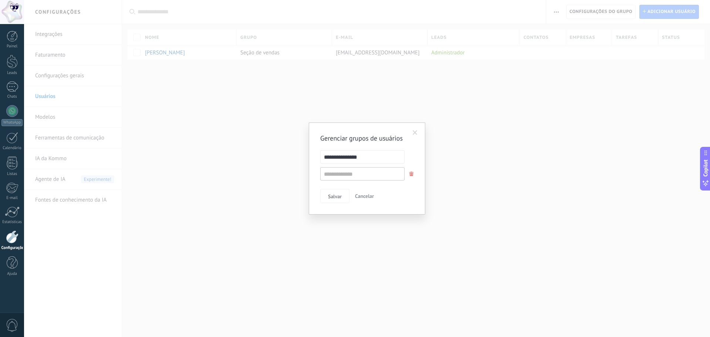
click at [354, 166] on form "**********" at bounding box center [367, 165] width 94 height 30
click at [355, 174] on input "text" at bounding box center [362, 173] width 84 height 13
click at [314, 156] on div "**********" at bounding box center [367, 168] width 116 height 92
click at [352, 175] on input "text" at bounding box center [362, 173] width 84 height 13
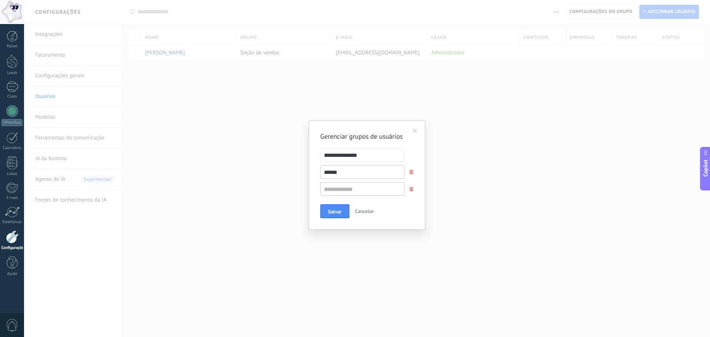
drag, startPoint x: 323, startPoint y: 176, endPoint x: 317, endPoint y: 176, distance: 5.5
click at [317, 176] on div "******" at bounding box center [361, 171] width 105 height 13
type input "********"
click at [342, 209] on button "Salvar" at bounding box center [334, 211] width 29 height 14
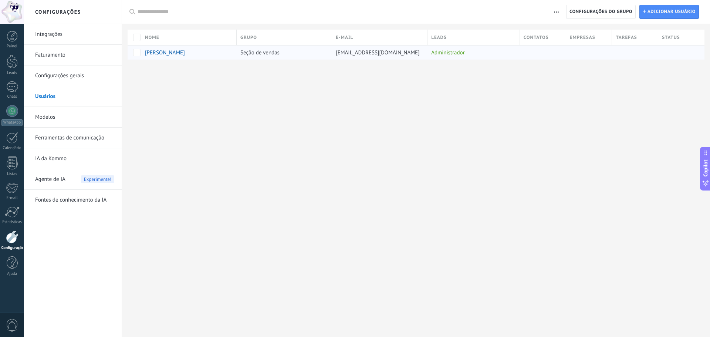
click at [281, 53] on div "Seção de vendas" at bounding box center [283, 52] width 92 height 14
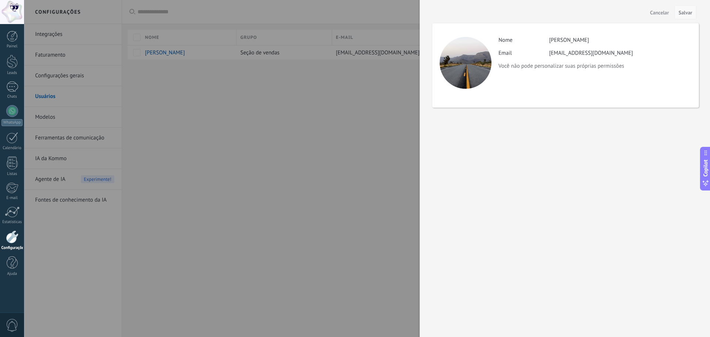
click at [685, 14] on span "Salvar" at bounding box center [685, 12] width 14 height 5
click at [653, 10] on span "Cancelar" at bounding box center [659, 12] width 19 height 5
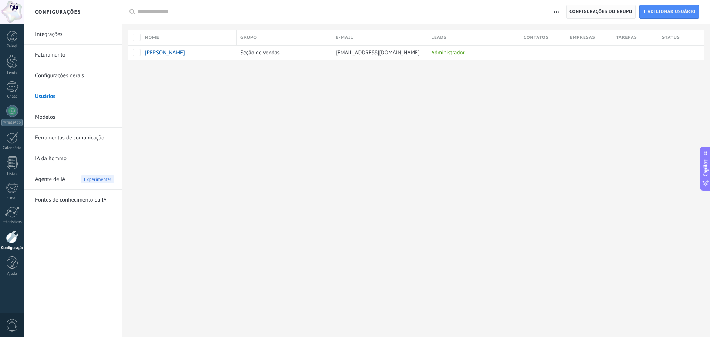
click at [603, 11] on span "Configurações do grupo" at bounding box center [600, 11] width 63 height 13
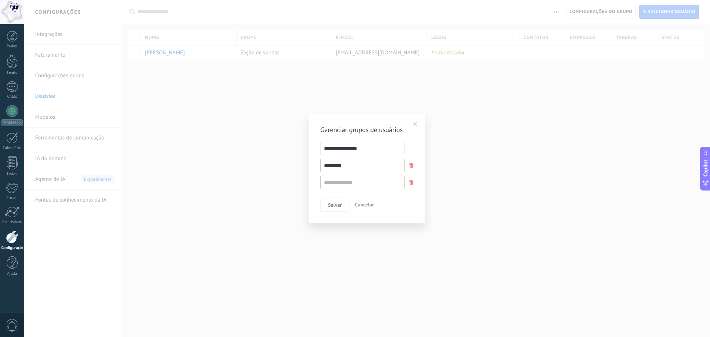
click at [414, 124] on span at bounding box center [414, 124] width 5 height 5
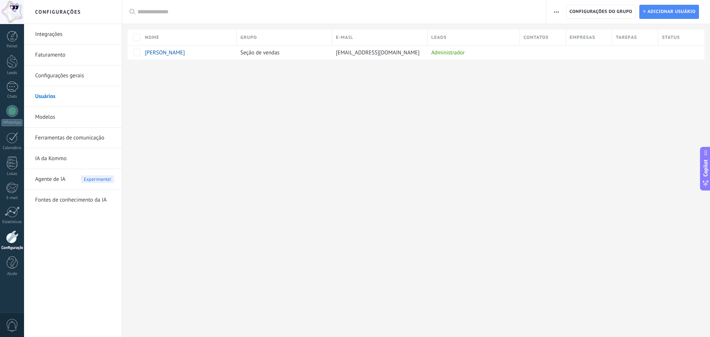
click at [557, 14] on span "button" at bounding box center [556, 12] width 5 height 14
click at [61, 120] on link "Modelos" at bounding box center [74, 117] width 79 height 21
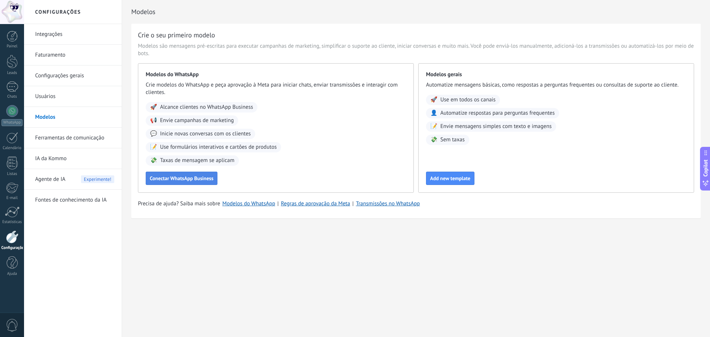
click at [182, 182] on button "Conectar WhatsApp Business" at bounding box center [182, 177] width 72 height 13
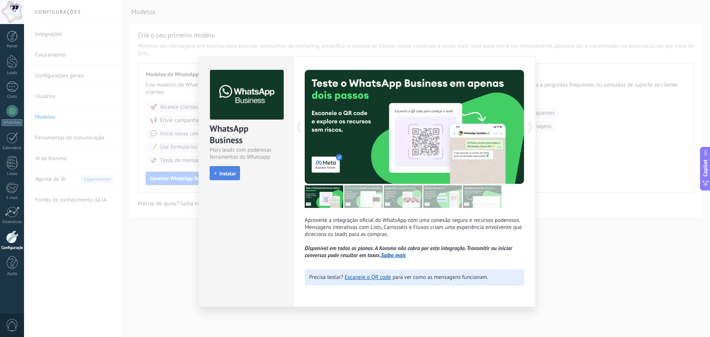
click at [231, 176] on span "Instalar" at bounding box center [227, 173] width 17 height 5
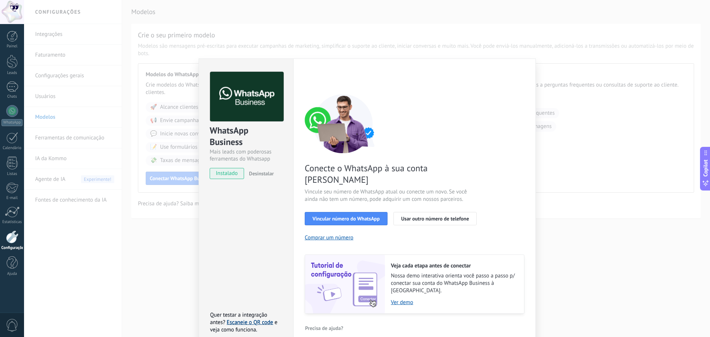
click at [241, 319] on link "Escaneie o QR code" at bounding box center [250, 322] width 46 height 7
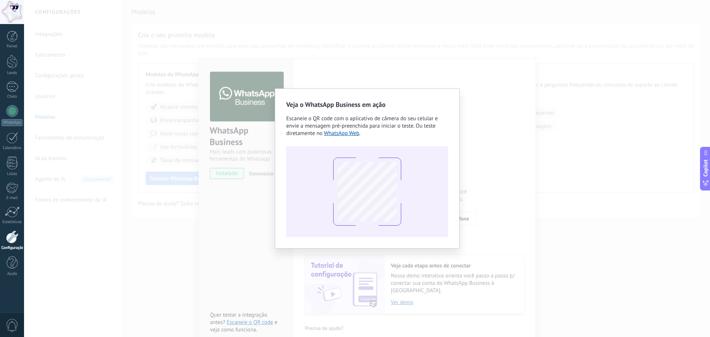
click at [234, 224] on div "Veja o WhatsApp Business em ação Escaneie o QR code com o aplicativo de câmera …" at bounding box center [367, 168] width 686 height 337
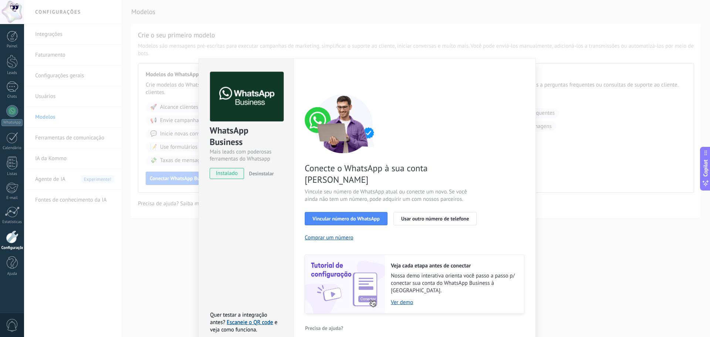
click at [151, 240] on div "WhatsApp Business Mais leads com poderosas ferramentas do Whatsapp instalado De…" at bounding box center [367, 168] width 686 height 337
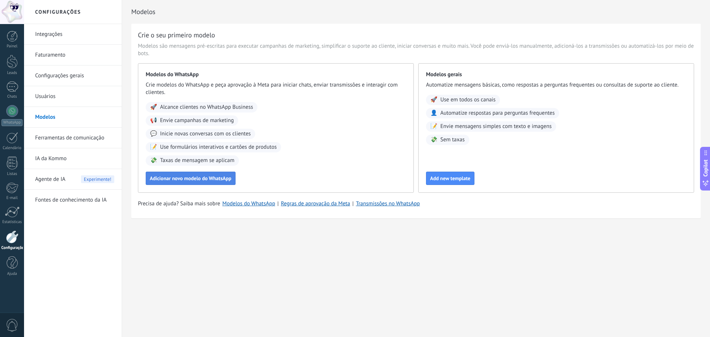
click at [193, 178] on span "Adicionar novo modelo do WhatsApp" at bounding box center [191, 178] width 82 height 5
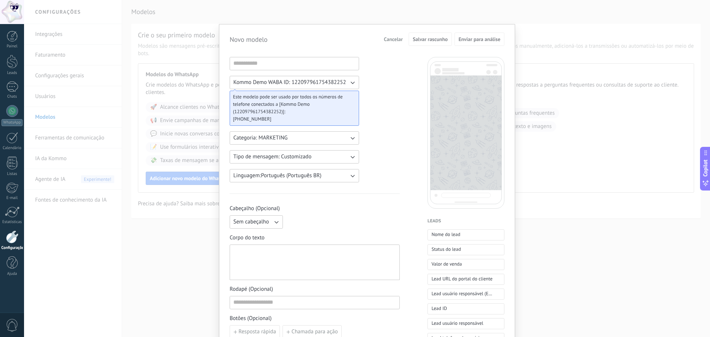
click at [183, 269] on div "Novo modelo Cancelar Salvar rascunho Enviar para análise Kommo Demo WABA ID: 12…" at bounding box center [367, 168] width 686 height 337
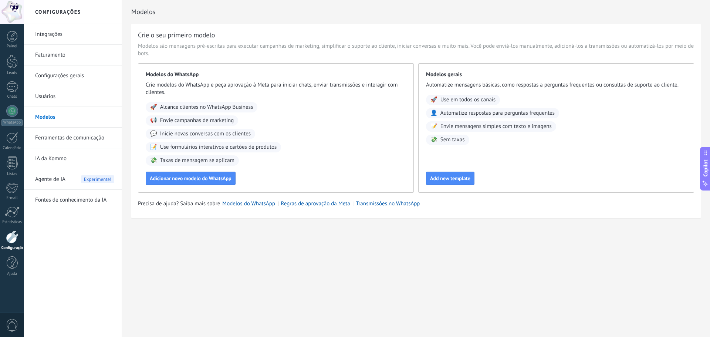
click at [45, 96] on link "Usuários" at bounding box center [74, 96] width 79 height 21
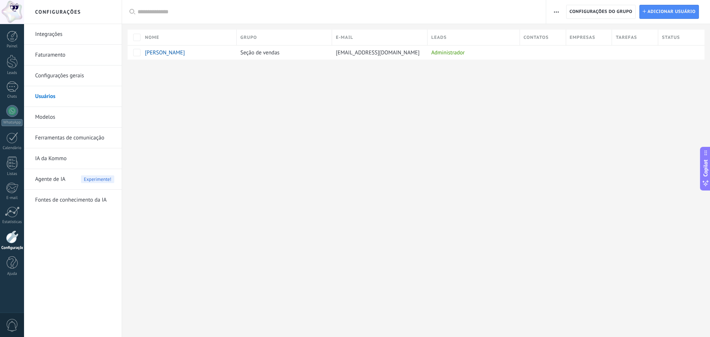
click at [55, 74] on link "Configurações gerais" at bounding box center [74, 75] width 79 height 21
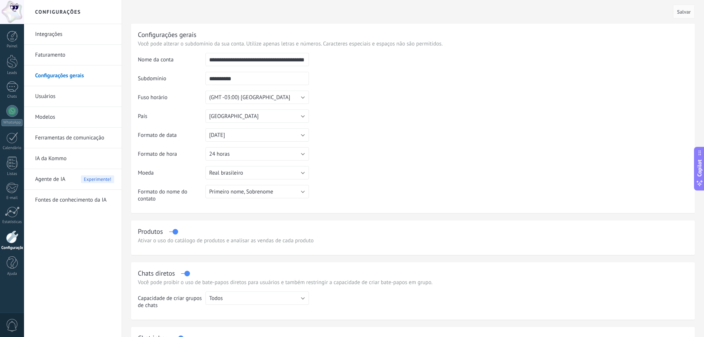
click at [291, 77] on input "**********" at bounding box center [257, 78] width 103 height 13
click at [213, 79] on input "**********" at bounding box center [257, 78] width 103 height 13
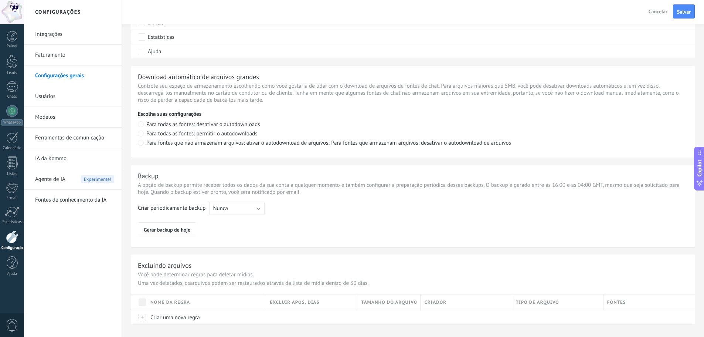
scroll to position [471, 0]
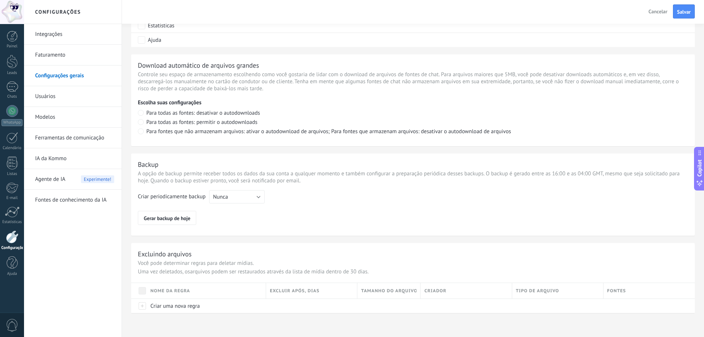
type input "**********"
click at [235, 196] on button "Nunca" at bounding box center [236, 196] width 55 height 13
click at [232, 210] on span "Semanal" at bounding box center [233, 209] width 57 height 7
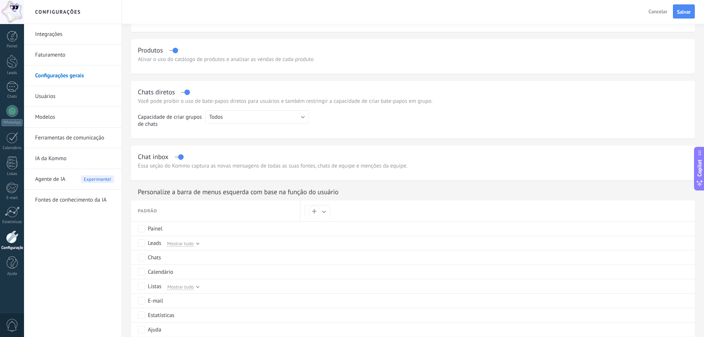
scroll to position [175, 0]
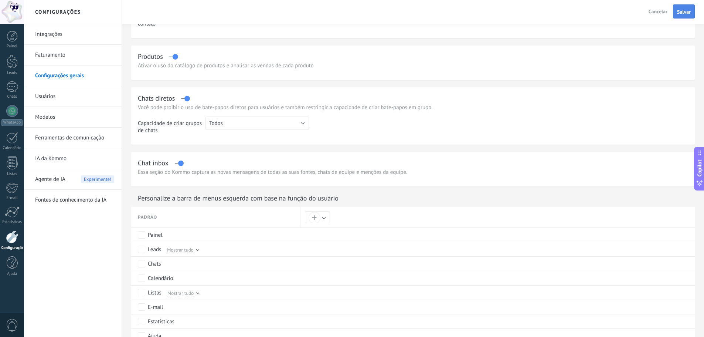
click at [680, 14] on span "Salvar" at bounding box center [684, 11] width 14 height 5
